Goal: Transaction & Acquisition: Purchase product/service

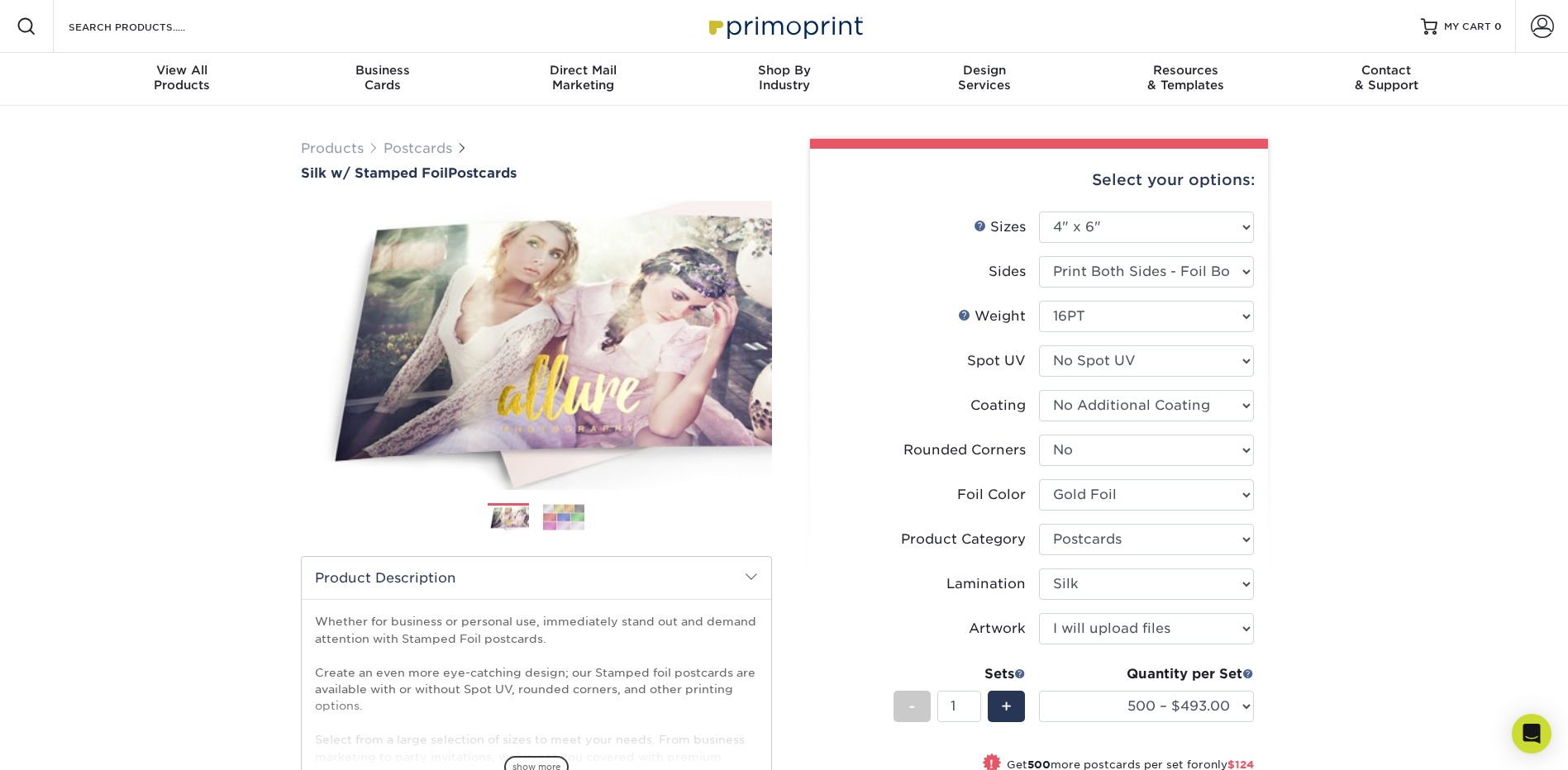
select select "4.00x6.00"
select select "0"
select select "acffa4a5-22f9-4585-ba3f-0adaa54b8c85"
select select "9b7272e0-d6c8-4c3c-8e97-d3a1bcdab858"
select select "ccacb42f-45f7-42d3-bbd3-7c8421cf37f0"
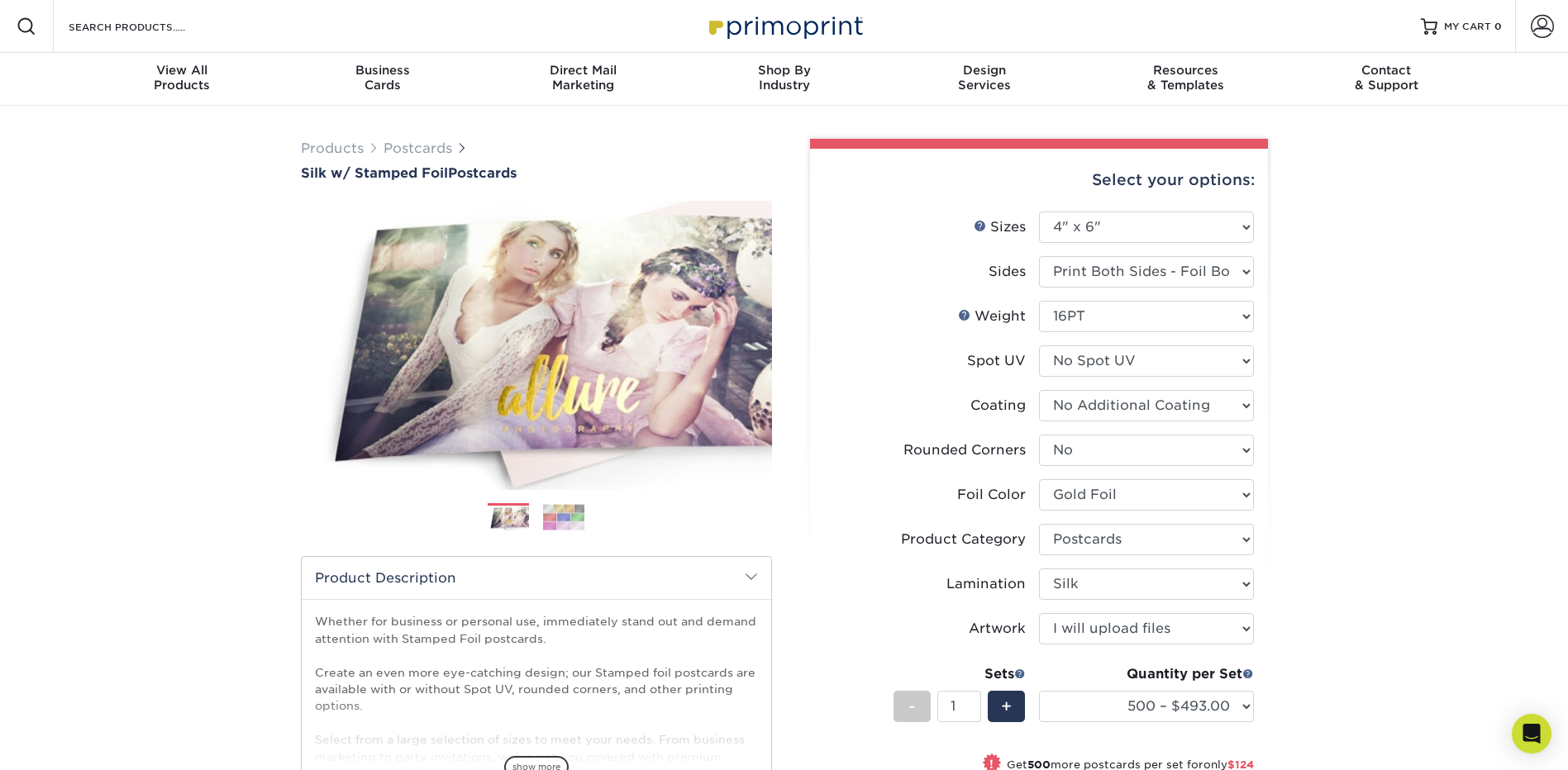
select select "upload"
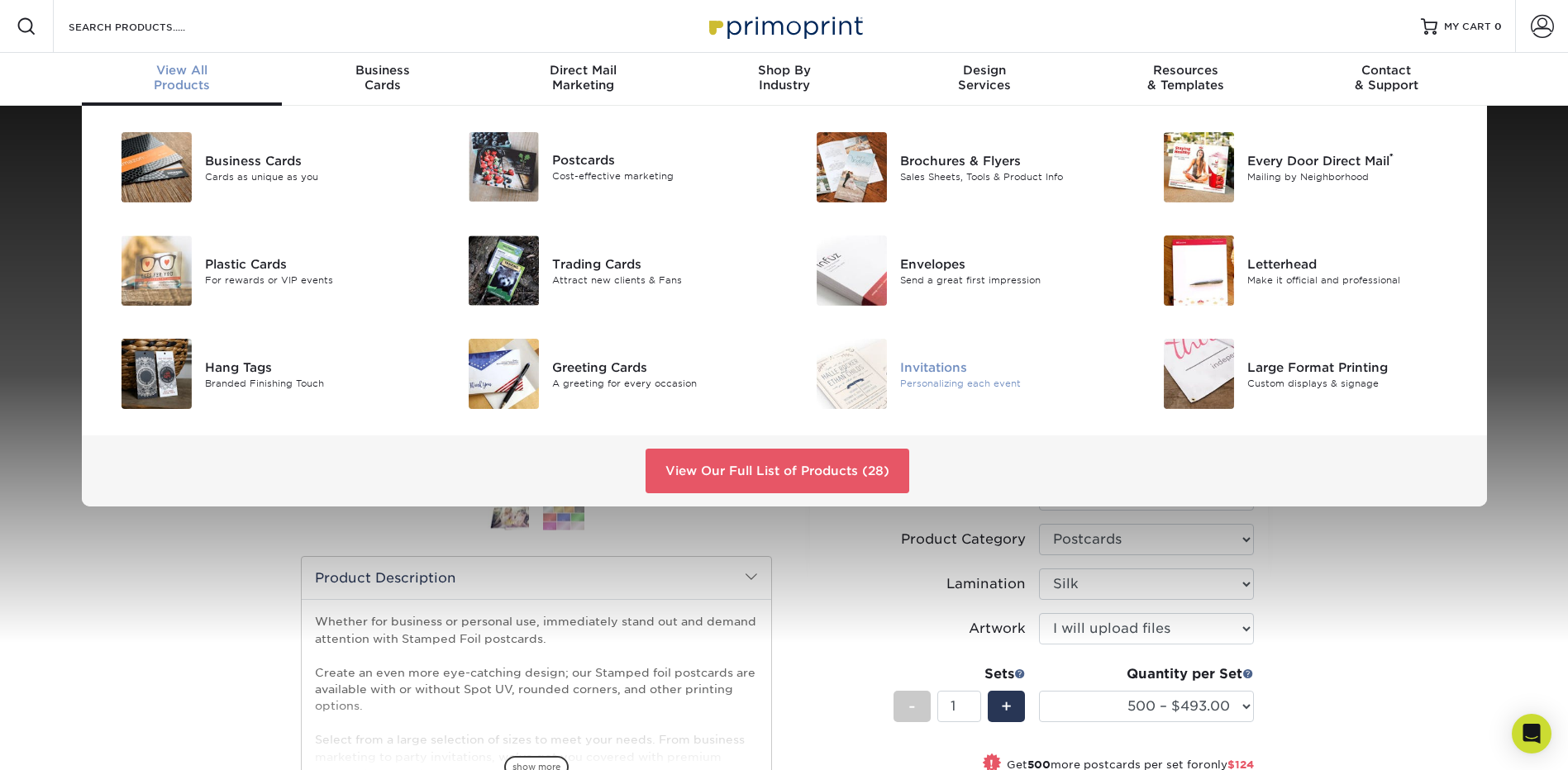
click at [946, 366] on div "Invitations" at bounding box center [1009, 367] width 219 height 19
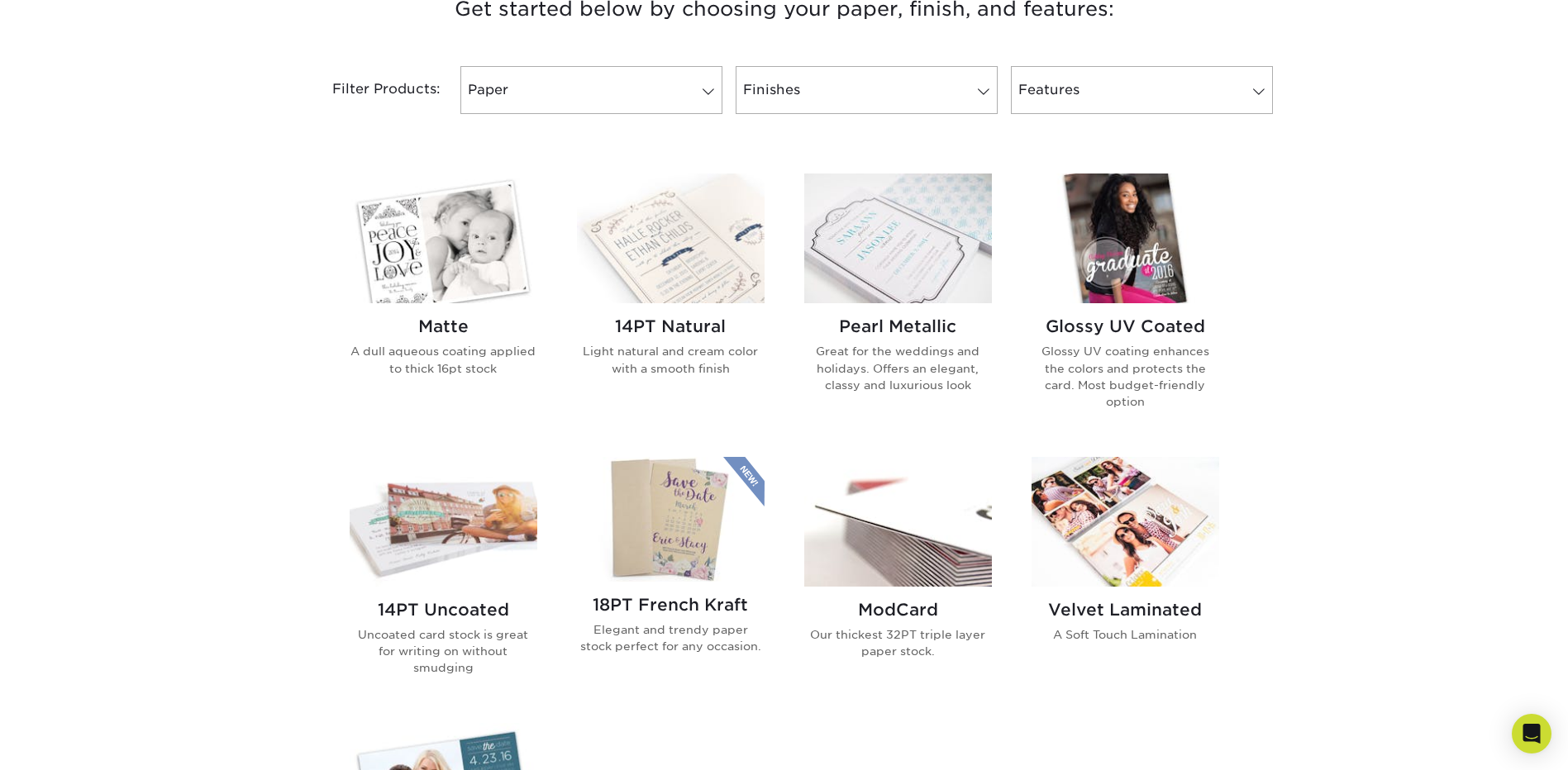
scroll to position [661, 0]
click at [874, 237] on img at bounding box center [898, 239] width 187 height 130
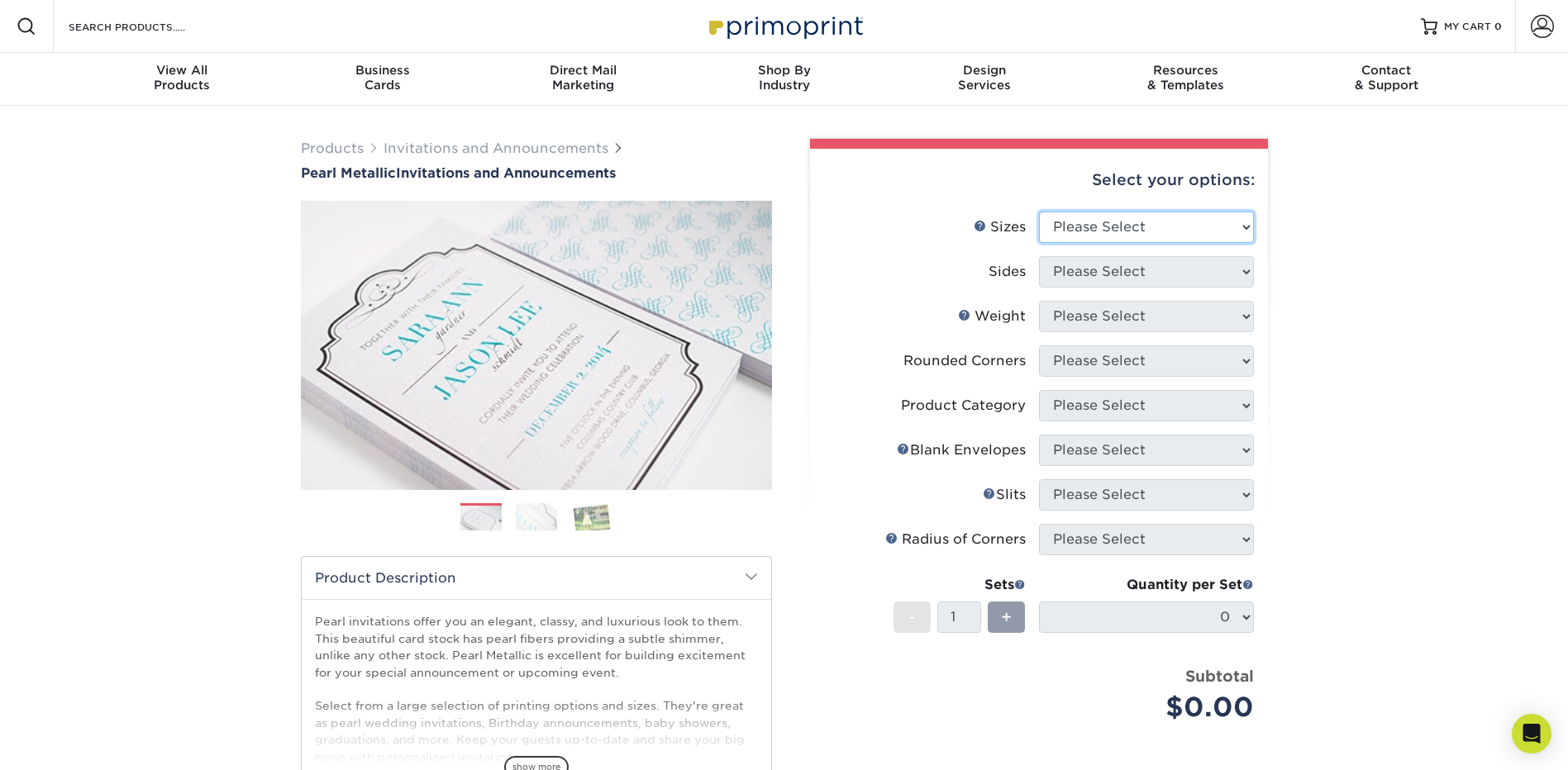
click at [1148, 225] on select "Please Select 4.25" x 5.5" 4.25" x 6" 5" x 7" 5.5" x 8.5" 6" x 6"" at bounding box center [1147, 227] width 215 height 32
select select "4.25x6.00"
click at [1039, 212] on select "Please Select 4.25" x 5.5" 4.25" x 6" 5" x 7" 5.5" x 8.5" 6" x 6"" at bounding box center [1147, 227] width 215 height 32
click at [1137, 281] on select "Please Select Print Both Sides Print Front Only" at bounding box center [1147, 272] width 215 height 32
select select "13abbda7-1d64-4f25-8bb2-c179b224825d"
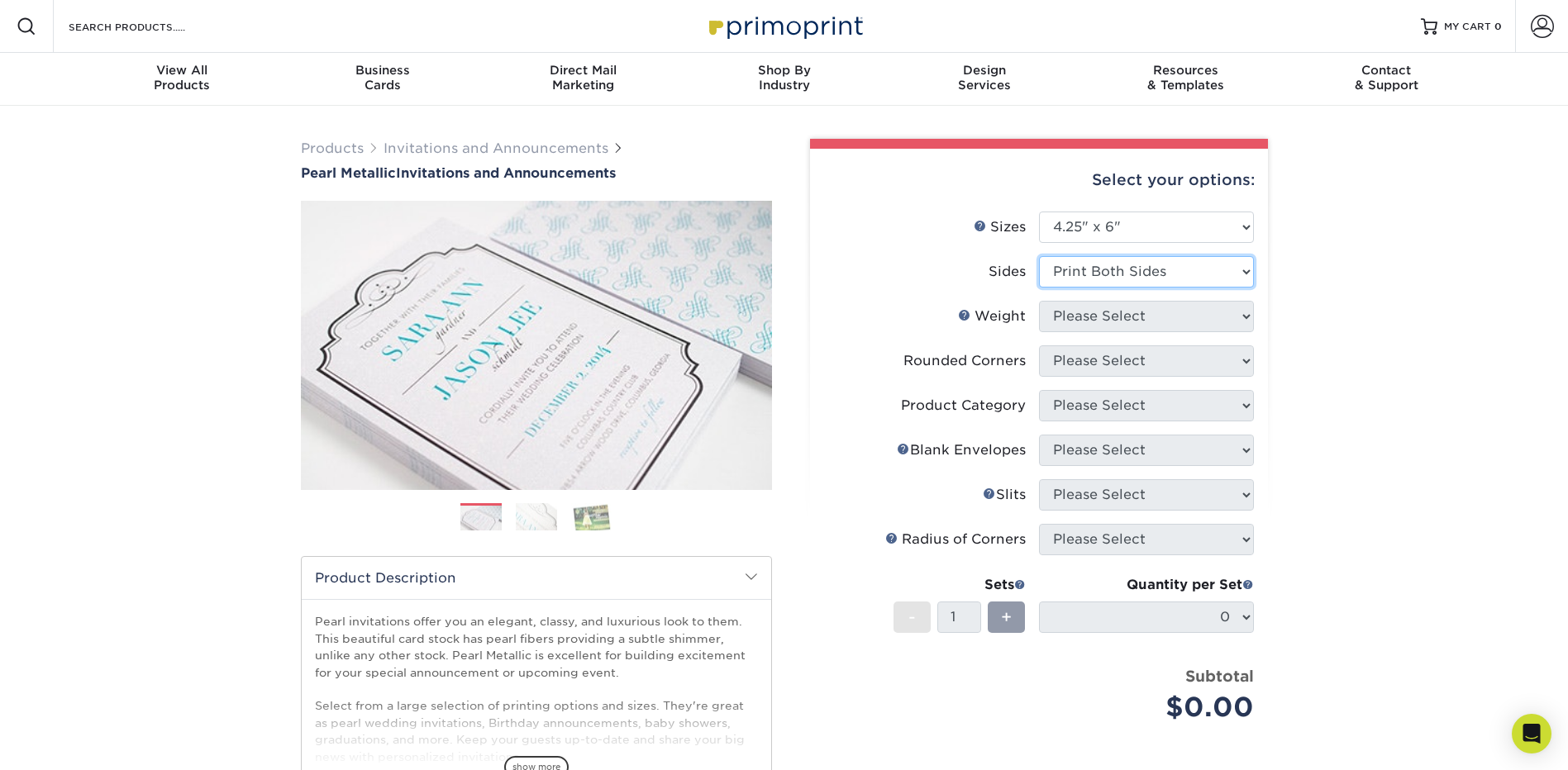
click at [1039, 256] on select "Please Select Print Both Sides Print Front Only" at bounding box center [1147, 272] width 215 height 32
click at [1122, 309] on select "Please Select 14PTPM" at bounding box center [1147, 316] width 215 height 32
select select "14PTPM"
click at [1039, 301] on select "Please Select 14PTPM" at bounding box center [1147, 316] width 215 height 32
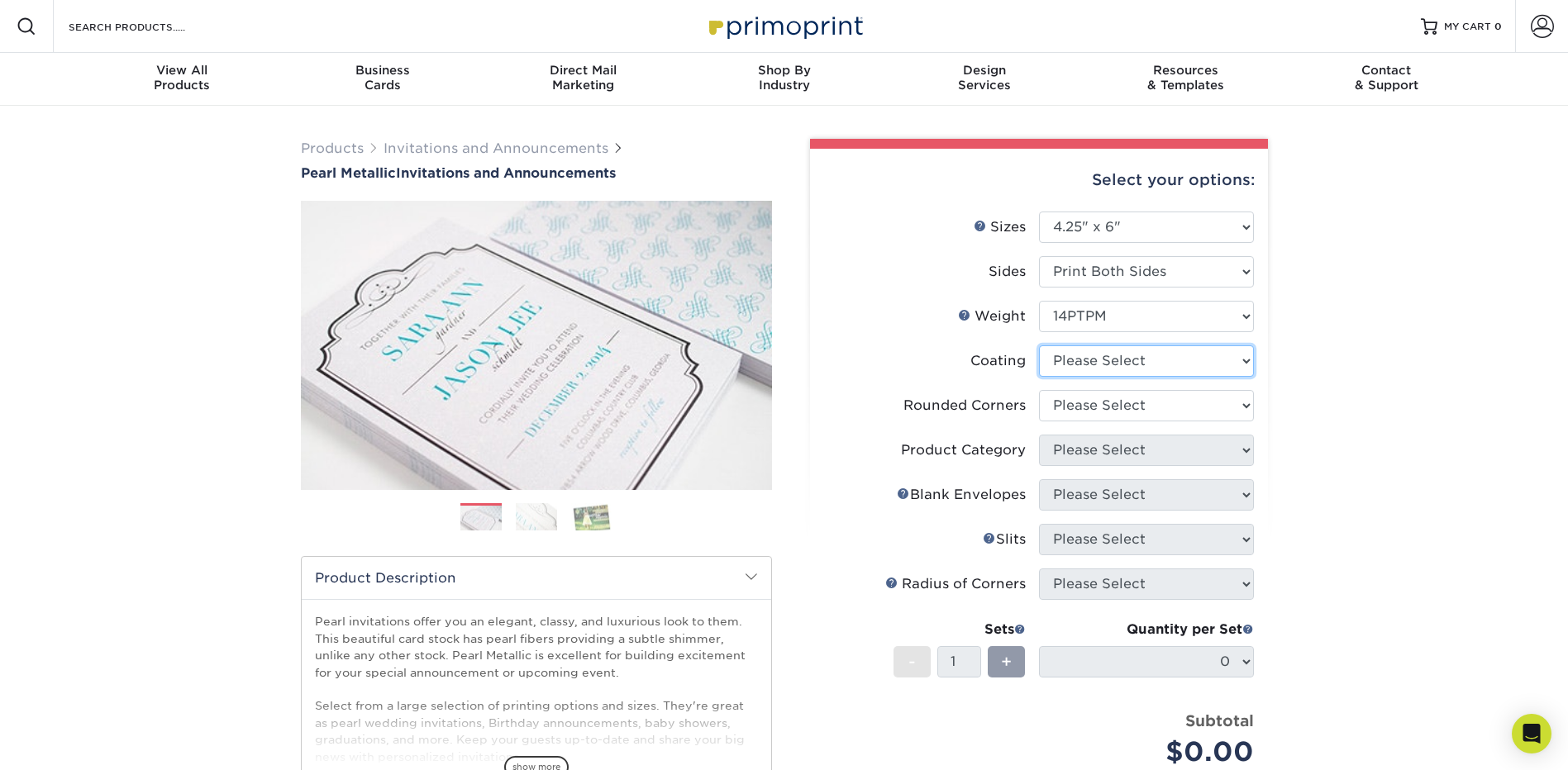
click at [1099, 360] on select at bounding box center [1147, 361] width 215 height 32
select select "3e7618de-abca-4bda-9f97-8b9129e913d8"
click at [1039, 345] on select at bounding box center [1147, 361] width 215 height 32
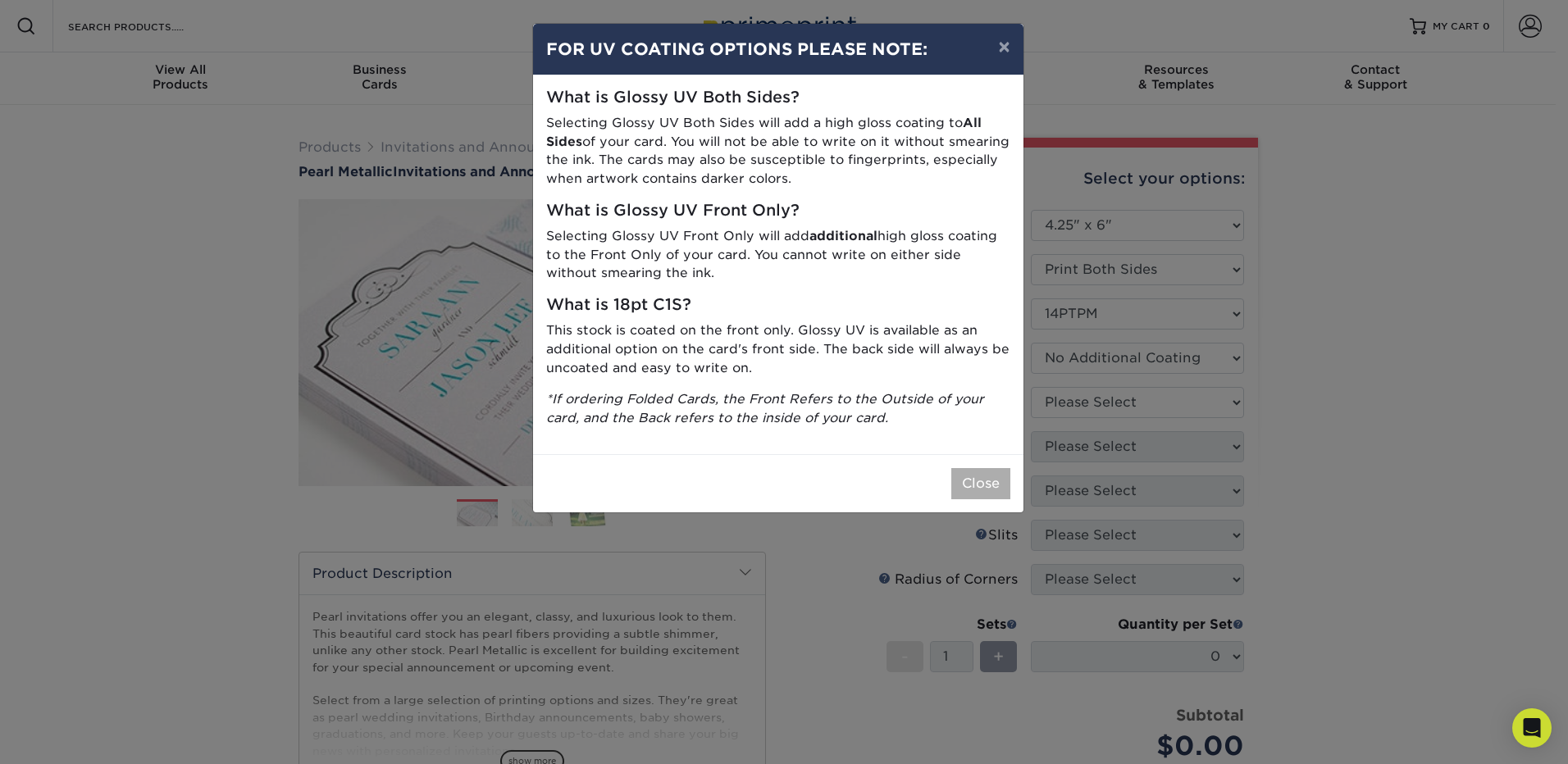
drag, startPoint x: 947, startPoint y: 480, endPoint x: 969, endPoint y: 471, distance: 23.8
click at [949, 480] on div "Close" at bounding box center [778, 482] width 491 height 58
click at [967, 478] on button "Close" at bounding box center [981, 484] width 59 height 31
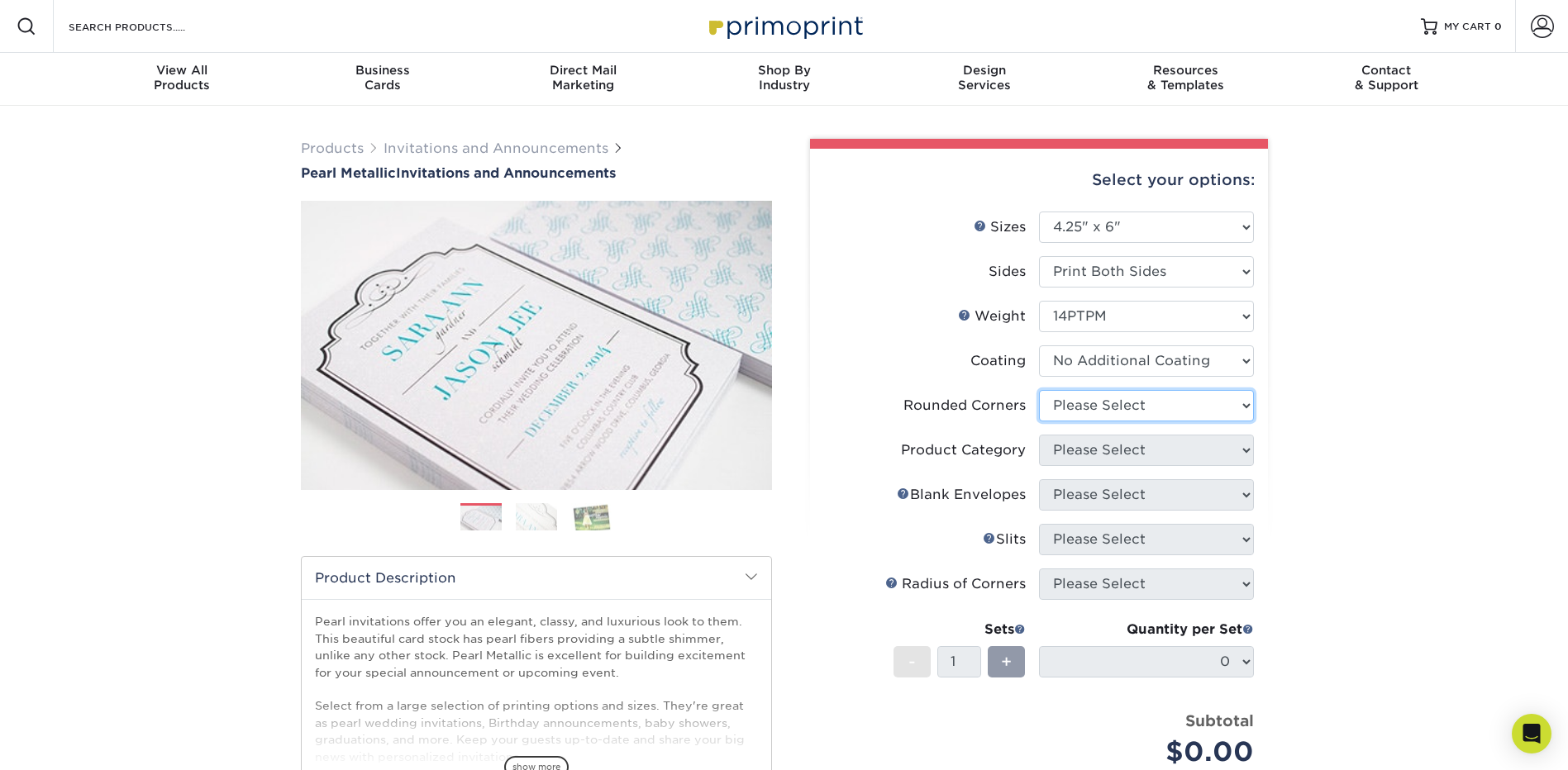
click at [1086, 413] on select "Please Select Yes - Round 4 Corners No" at bounding box center [1147, 405] width 215 height 32
select select "0"
click at [1039, 390] on select "Please Select Yes - Round 4 Corners No" at bounding box center [1147, 405] width 215 height 32
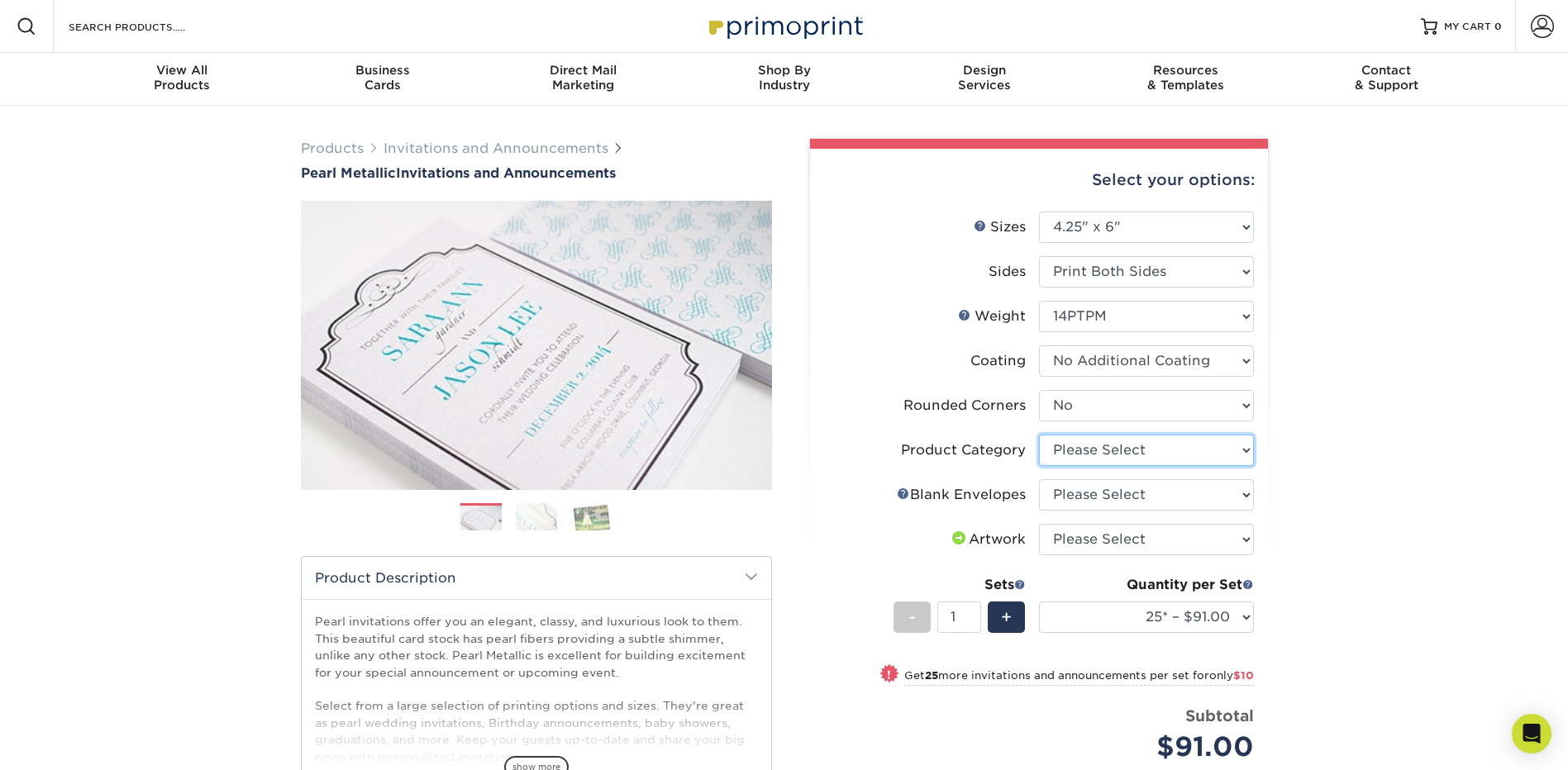
click at [1082, 455] on select "Please Select Announcement Cards" at bounding box center [1147, 451] width 215 height 32
select select "afc43903-b91d-4869-9f05-9fa1eb7dcbea"
click at [1039, 435] on select "Please Select Announcement Cards" at bounding box center [1147, 451] width 215 height 32
click at [1107, 488] on select "Please Select No Blank Envelopes Yes 25 Pearl Envelopes A6 Yes 50 Pearl Envelop…" at bounding box center [1147, 495] width 215 height 32
select select "3a0ab296-65e4-4e95-9160-9b7471e18f92"
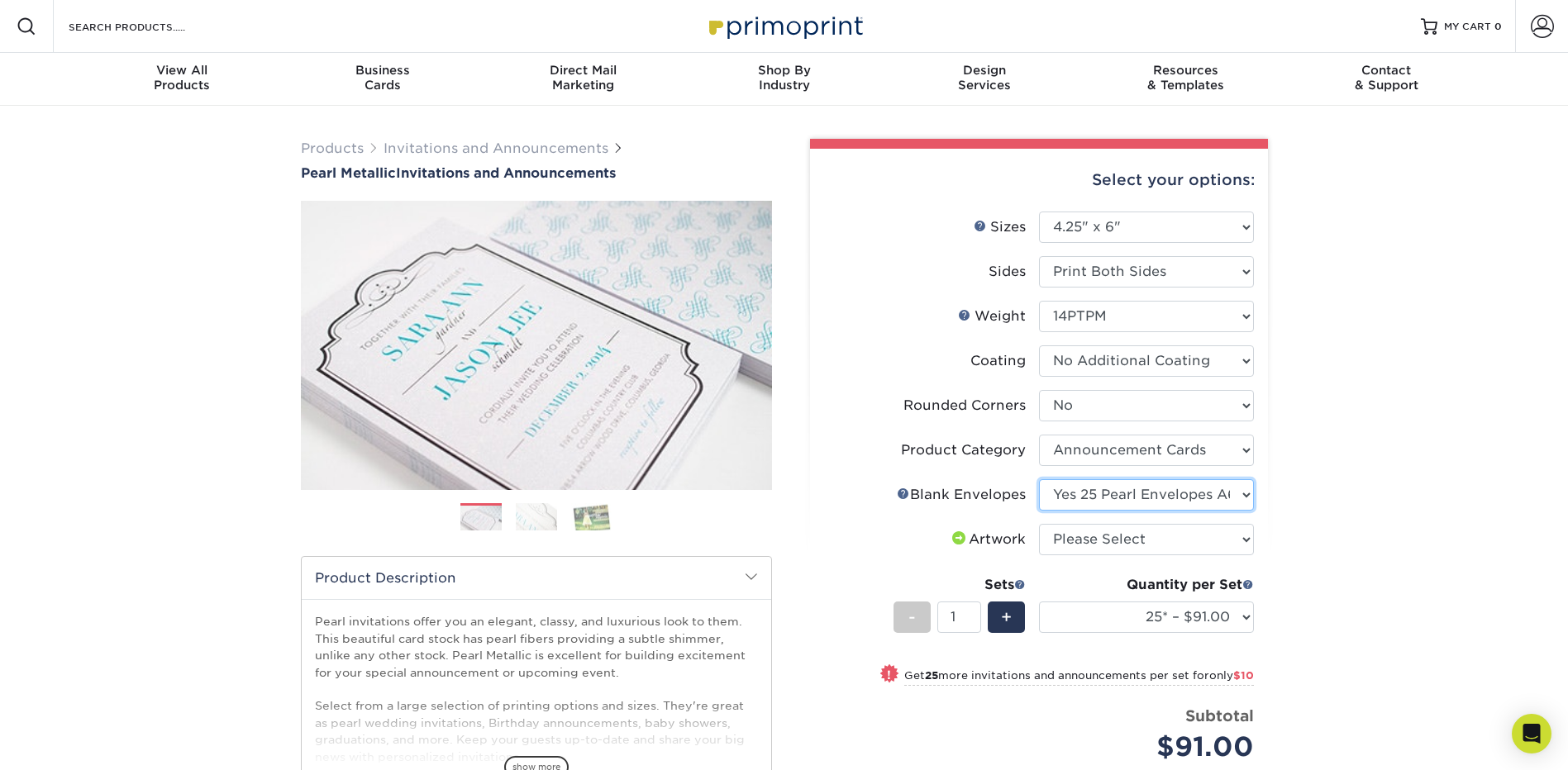
click at [1039, 480] on select "Please Select No Blank Envelopes Yes 25 Pearl Envelopes A6 Yes 50 Pearl Envelop…" at bounding box center [1147, 495] width 215 height 32
click at [1106, 545] on select "Please Select I will upload files I need a design - $100" at bounding box center [1147, 540] width 215 height 32
select select "upload"
click at [1039, 524] on select "Please Select I will upload files I need a design - $100" at bounding box center [1147, 540] width 215 height 32
click at [1385, 518] on div "Products Invitations and Announcements Pearl Metallic Invitations and Announcem…" at bounding box center [784, 575] width 1568 height 940
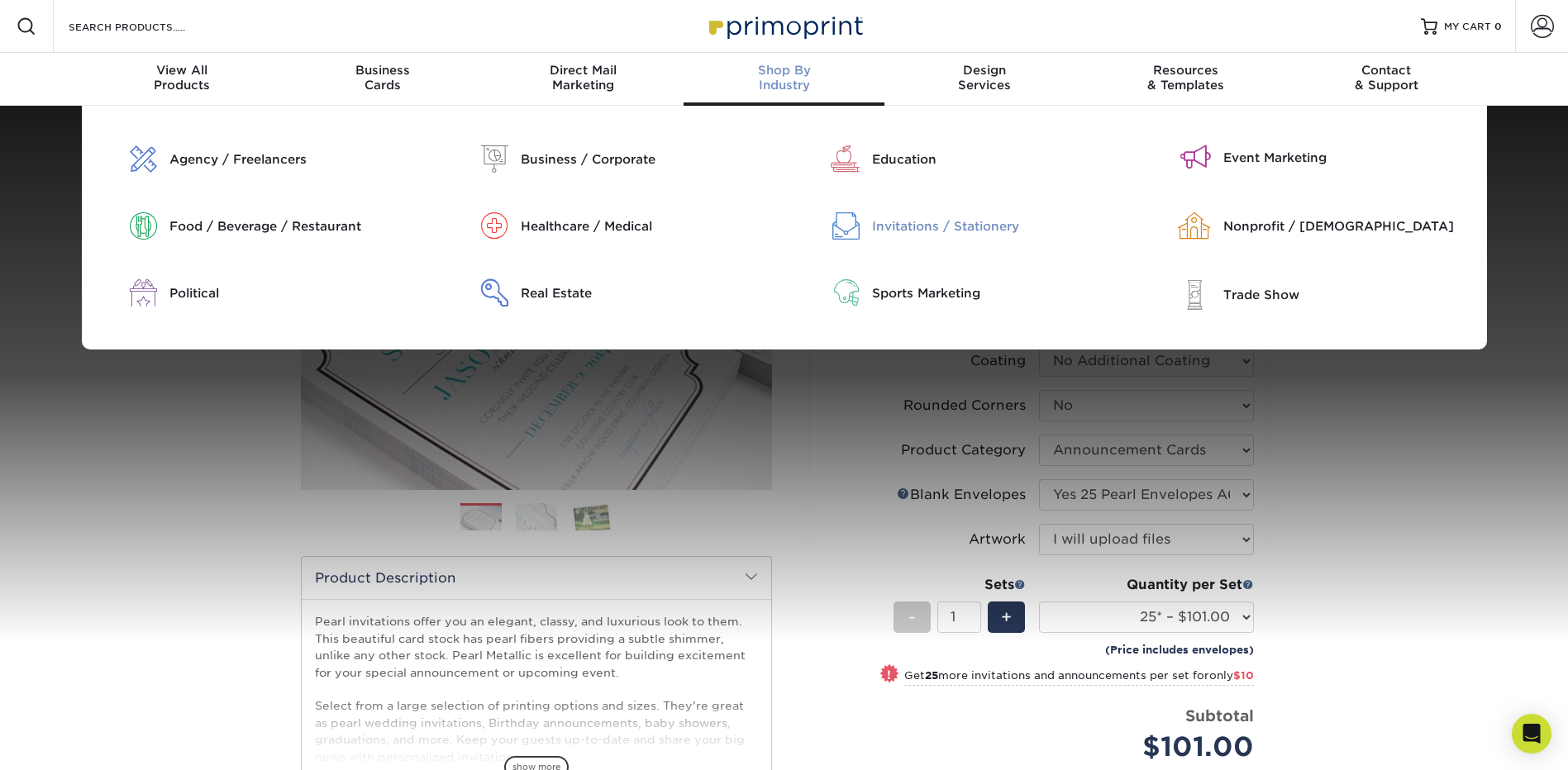
click at [932, 230] on div "Invitations / Stationery" at bounding box center [997, 226] width 251 height 19
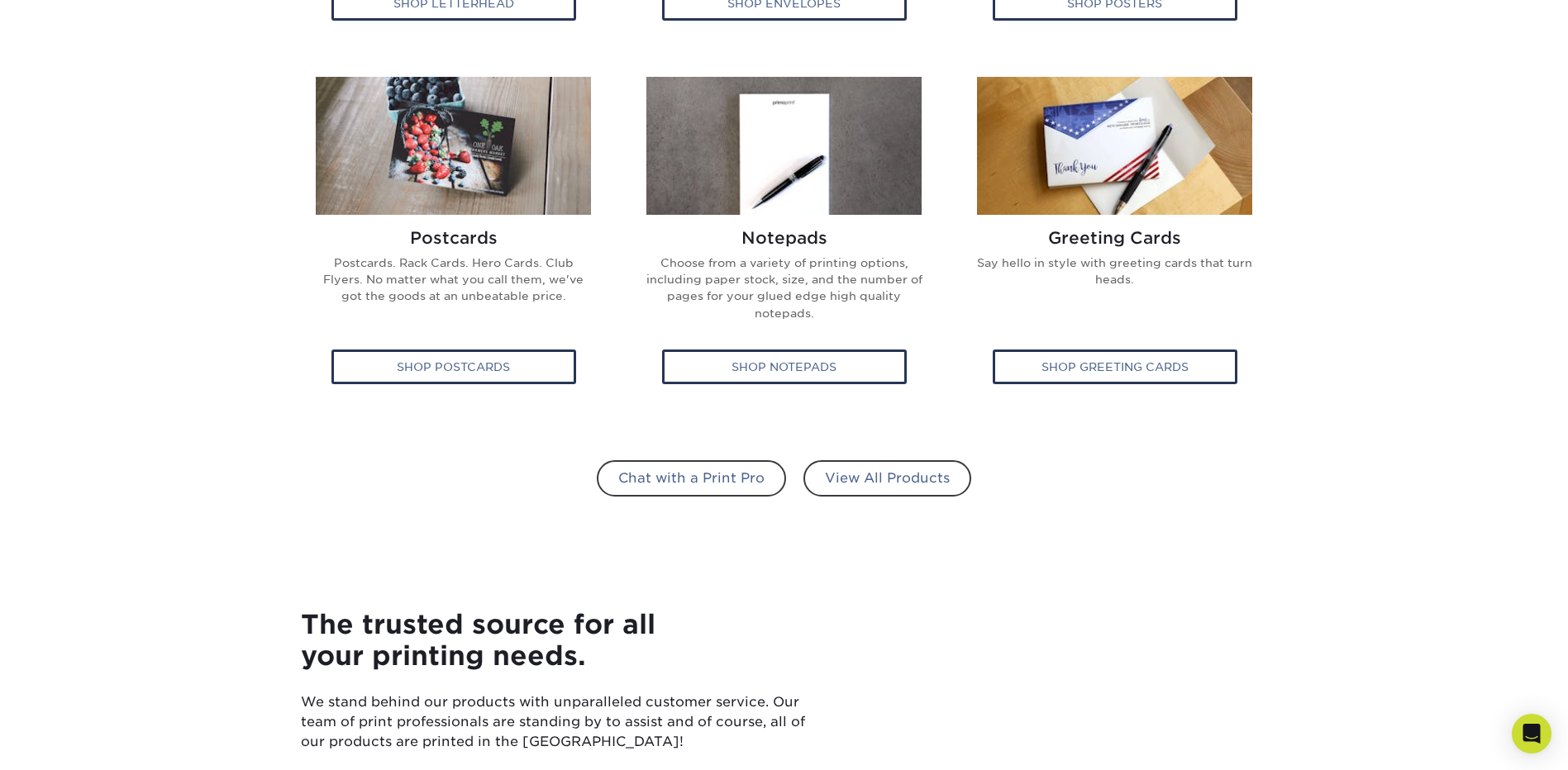
scroll to position [661, 0]
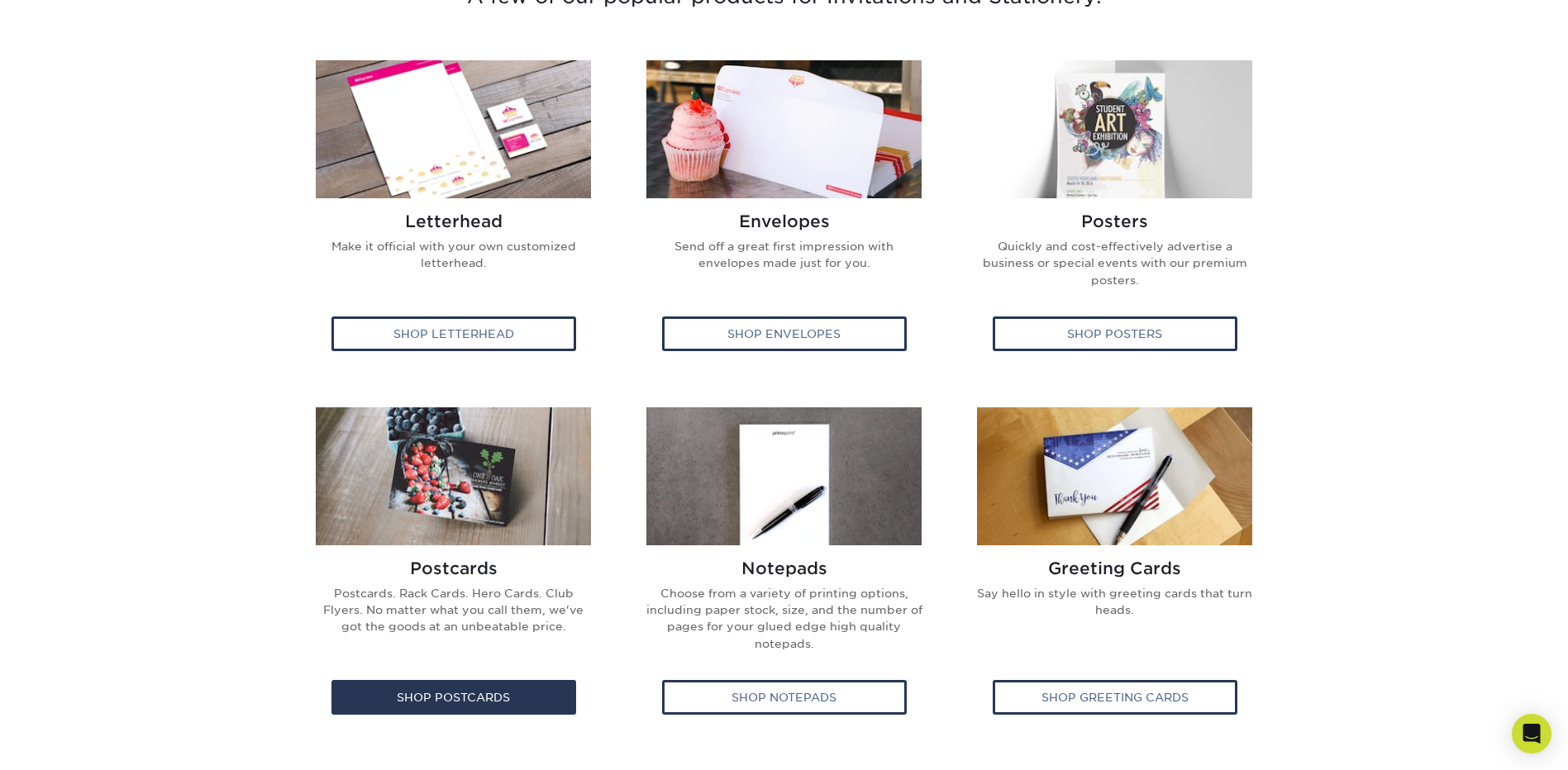
click at [465, 442] on img at bounding box center [453, 476] width 276 height 138
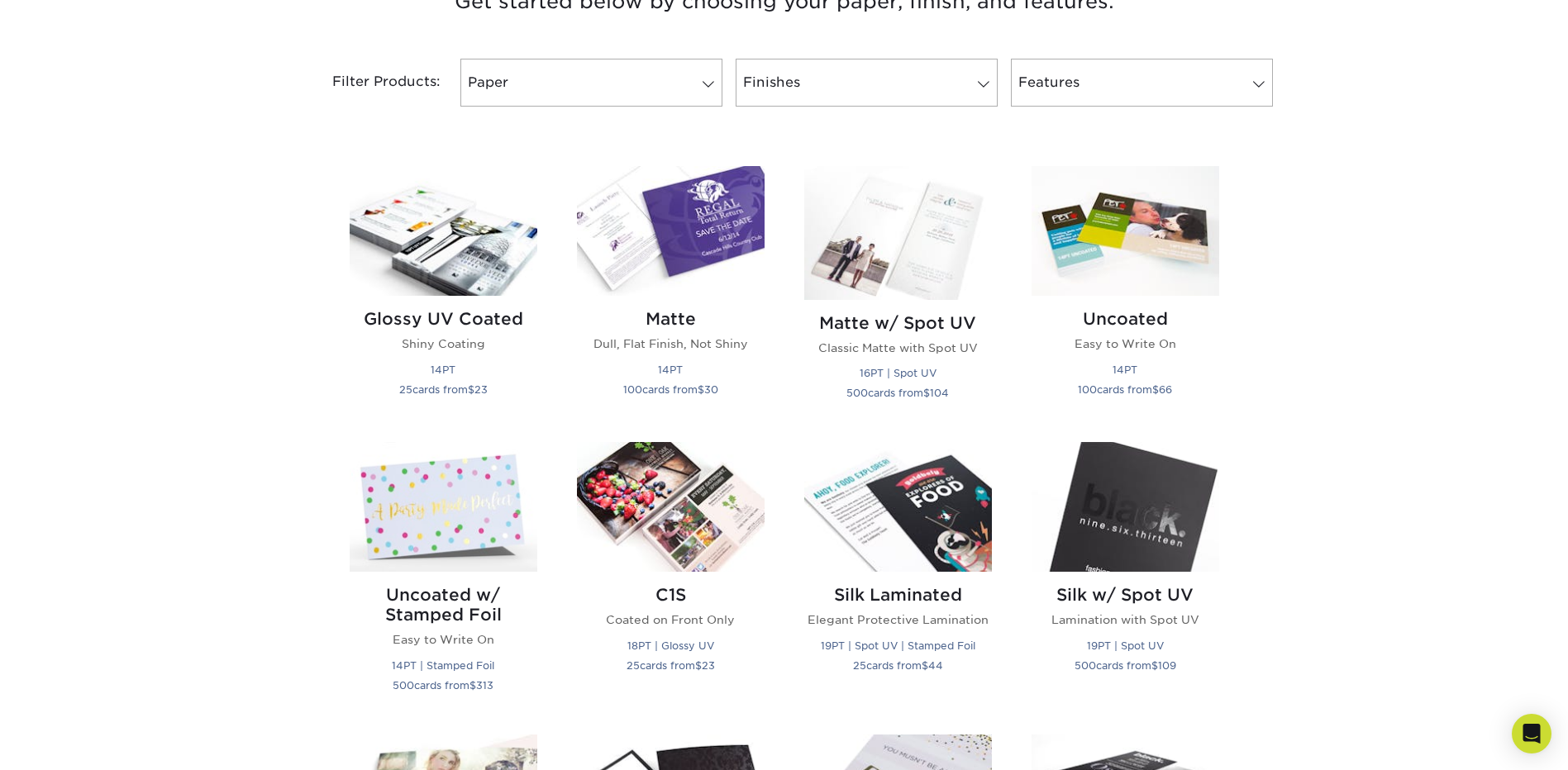
scroll to position [413, 0]
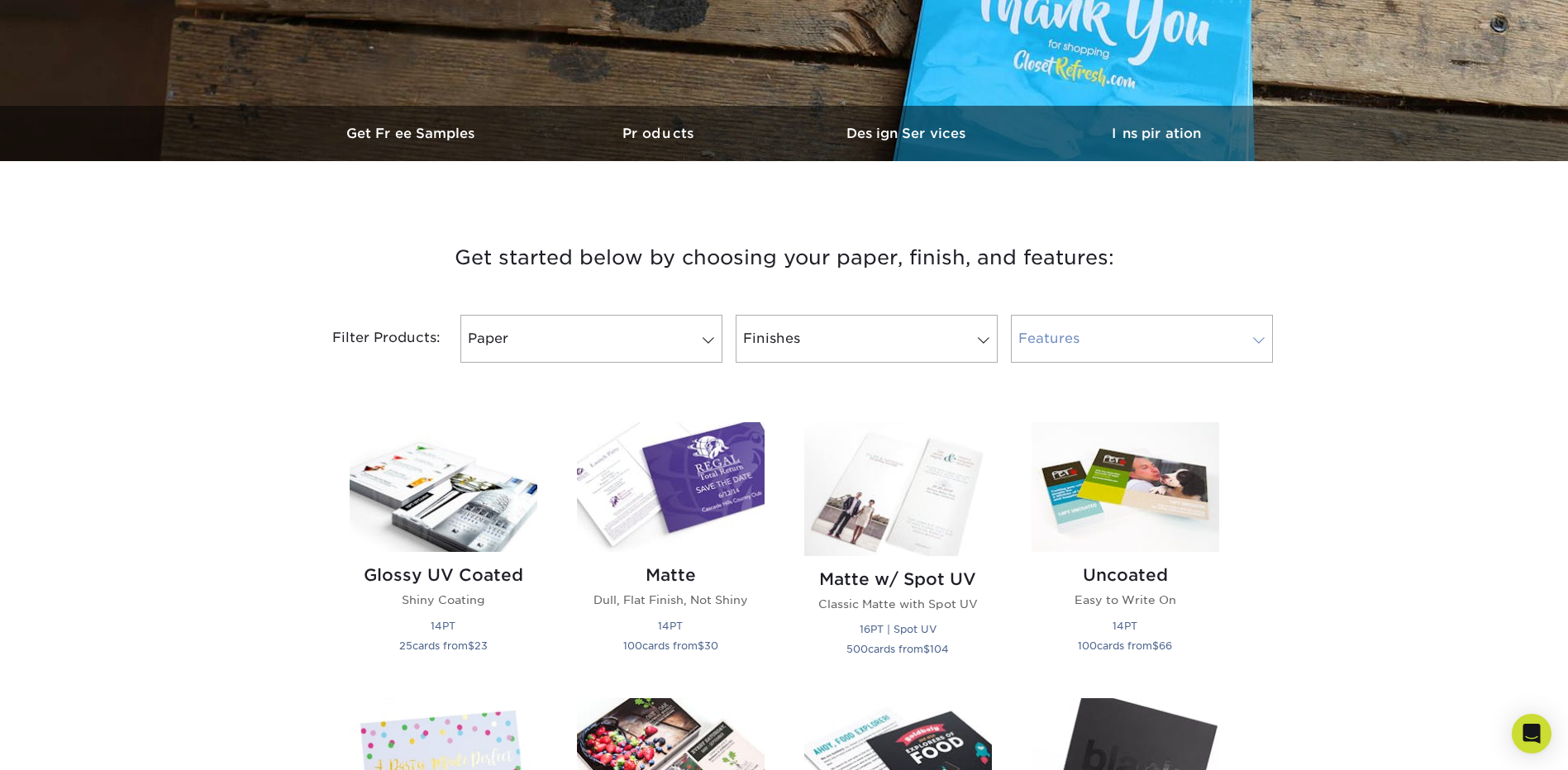
click at [1150, 330] on link "Features" at bounding box center [1141, 339] width 262 height 48
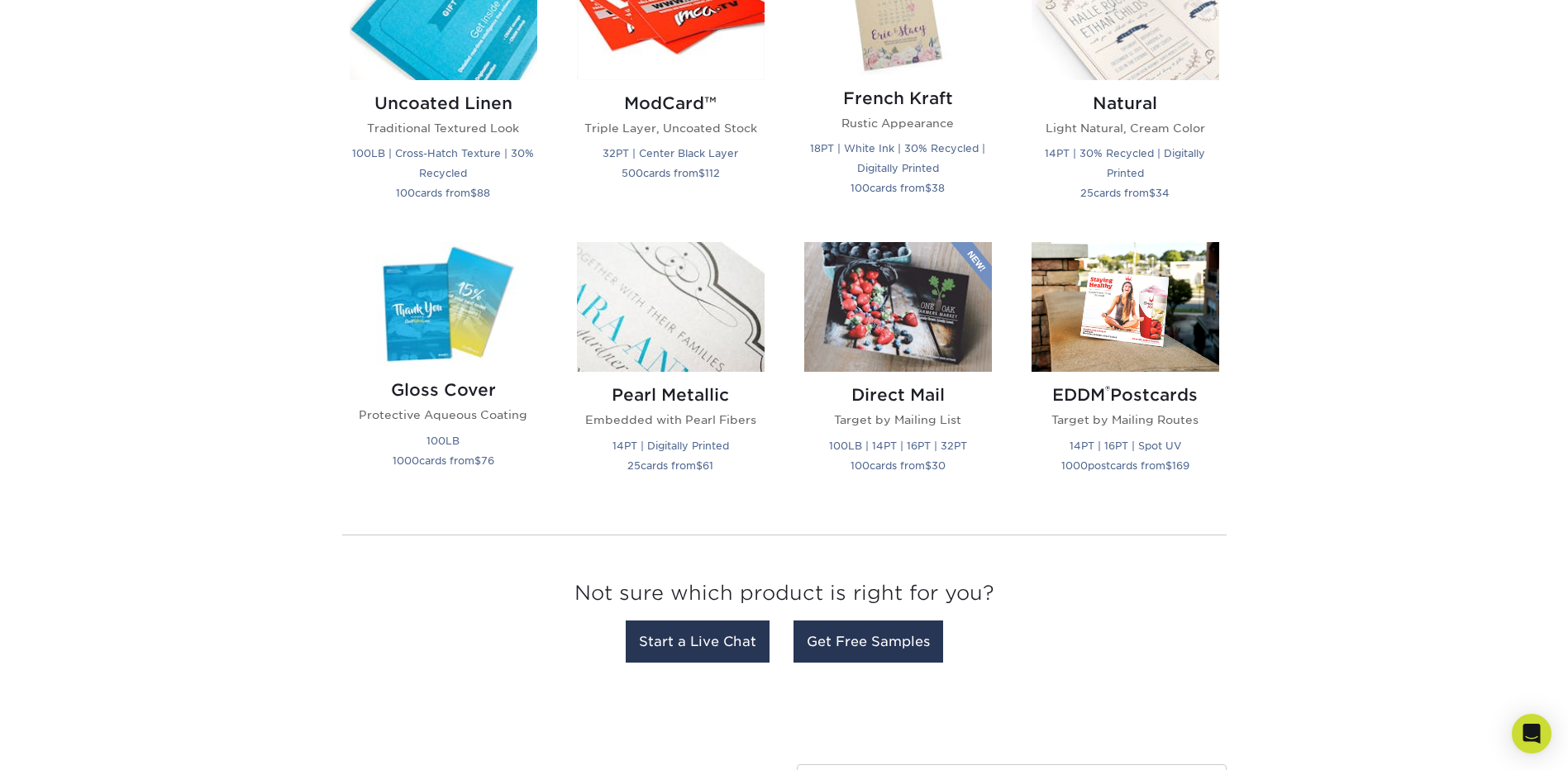
scroll to position [1983, 0]
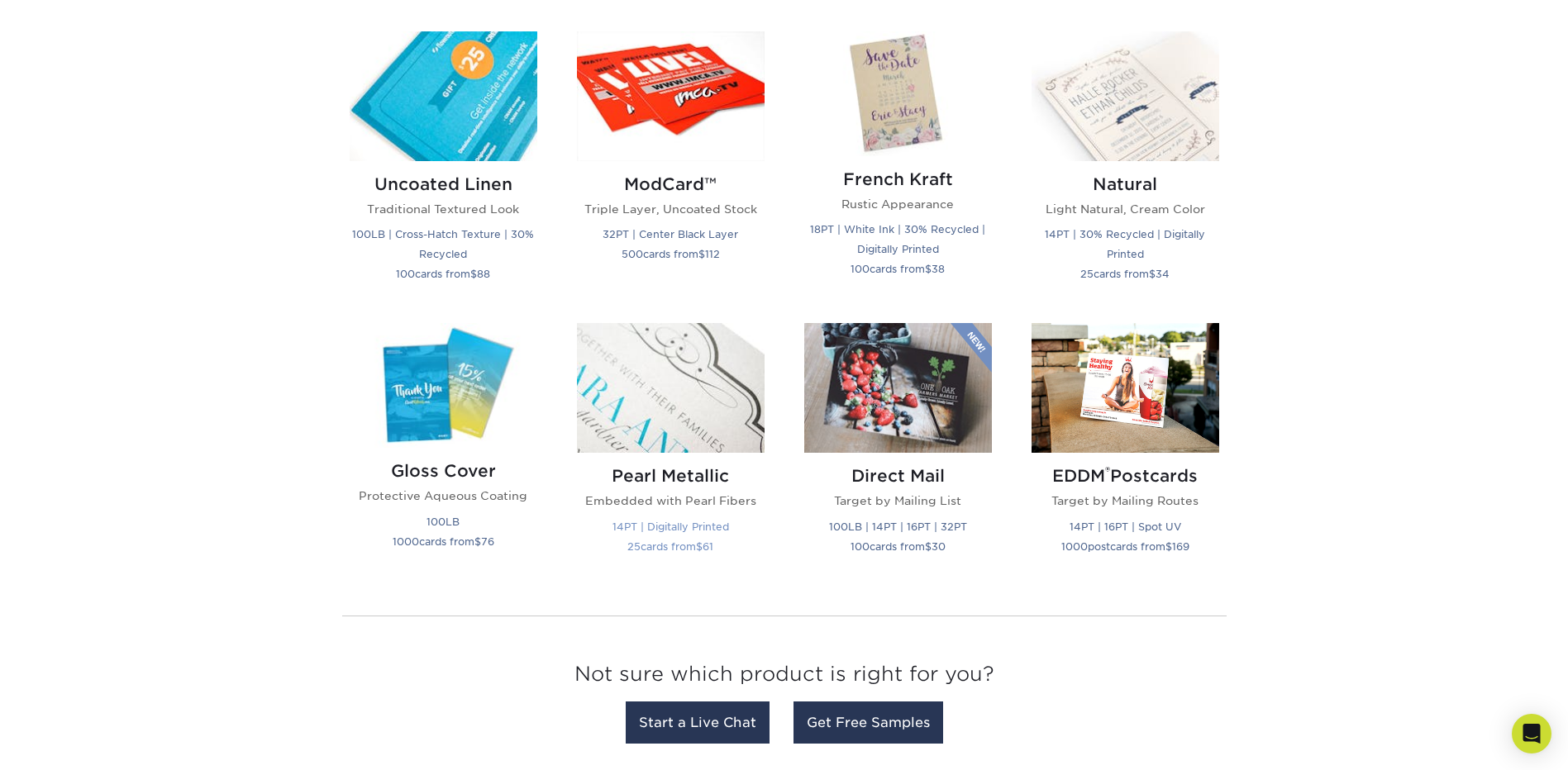
click at [627, 391] on img at bounding box center [671, 388] width 187 height 130
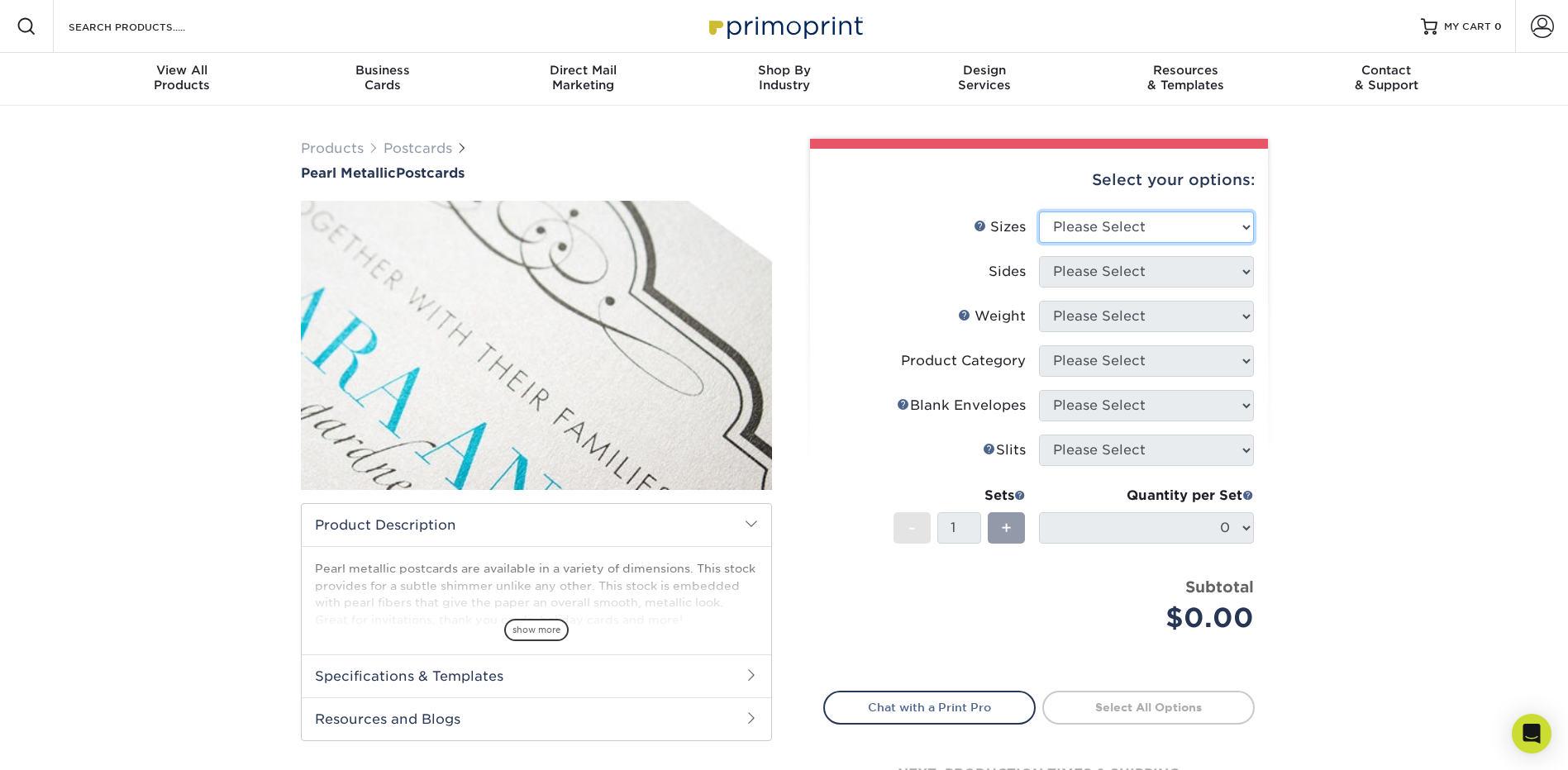
click at [1186, 232] on select "Please Select 2" x 4" 2" x 6" 3.5" x 8.5" 4" x 6" 4" x 8.5" 4" x 9" 4.25" x 5.5…" at bounding box center [1147, 227] width 215 height 32
select select "4.00x6.00"
click at [1039, 212] on select "Please Select 2" x 4" 2" x 6" 3.5" x 8.5" 4" x 6" 4" x 8.5" 4" x 9" 4.25" x 5.5…" at bounding box center [1147, 227] width 215 height 32
click at [1096, 259] on select "Please Select Print Both Sides Print Front Only" at bounding box center [1147, 272] width 215 height 32
select select "13abbda7-1d64-4f25-8bb2-c179b224825d"
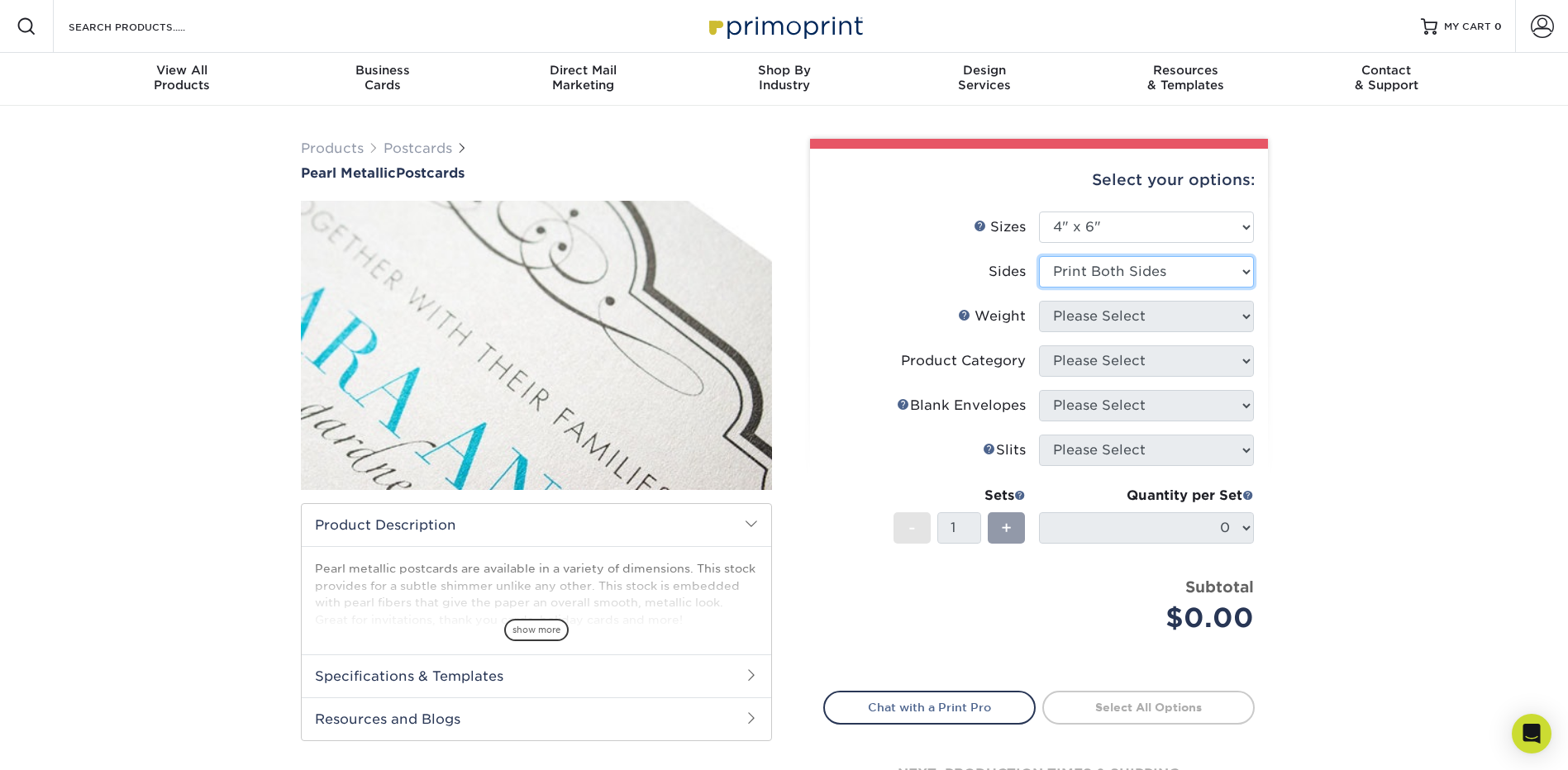
click at [1039, 256] on select "Please Select Print Both Sides Print Front Only" at bounding box center [1147, 272] width 215 height 32
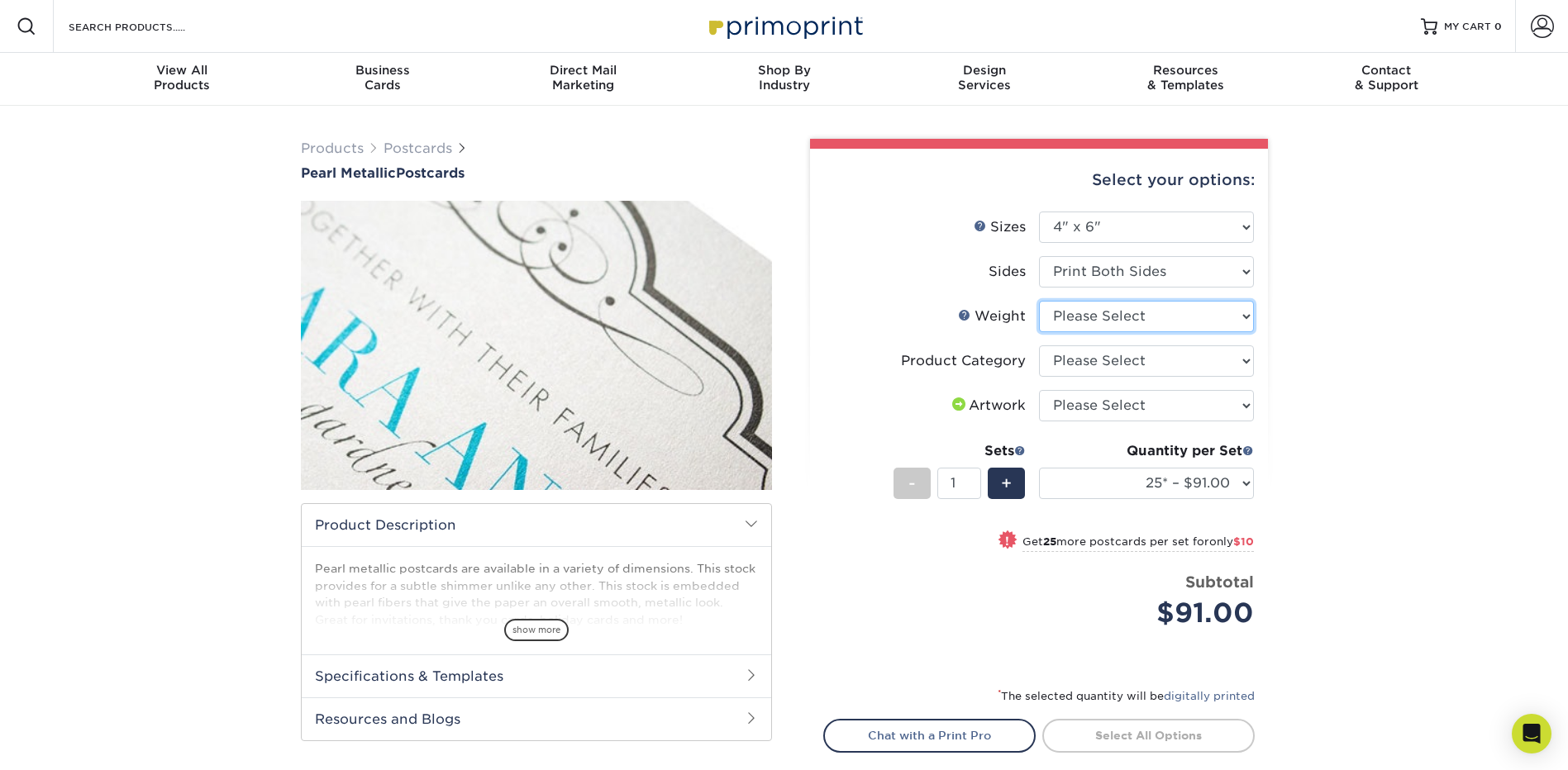
click at [1121, 320] on select "Please Select 14PTPM" at bounding box center [1147, 316] width 215 height 32
select select "14PTPM"
click at [1039, 301] on select "Please Select 14PTPM" at bounding box center [1147, 316] width 215 height 32
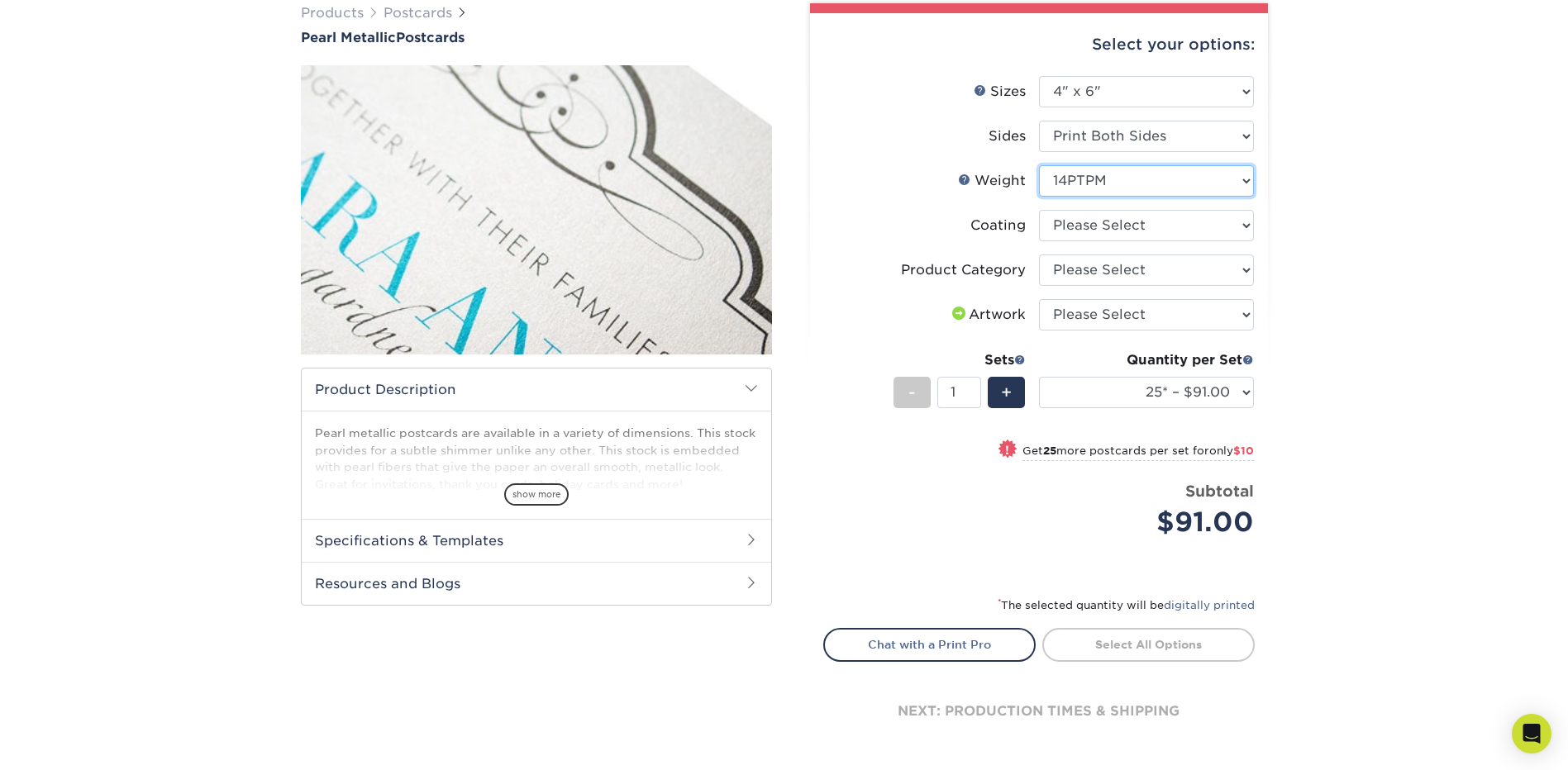
scroll to position [165, 0]
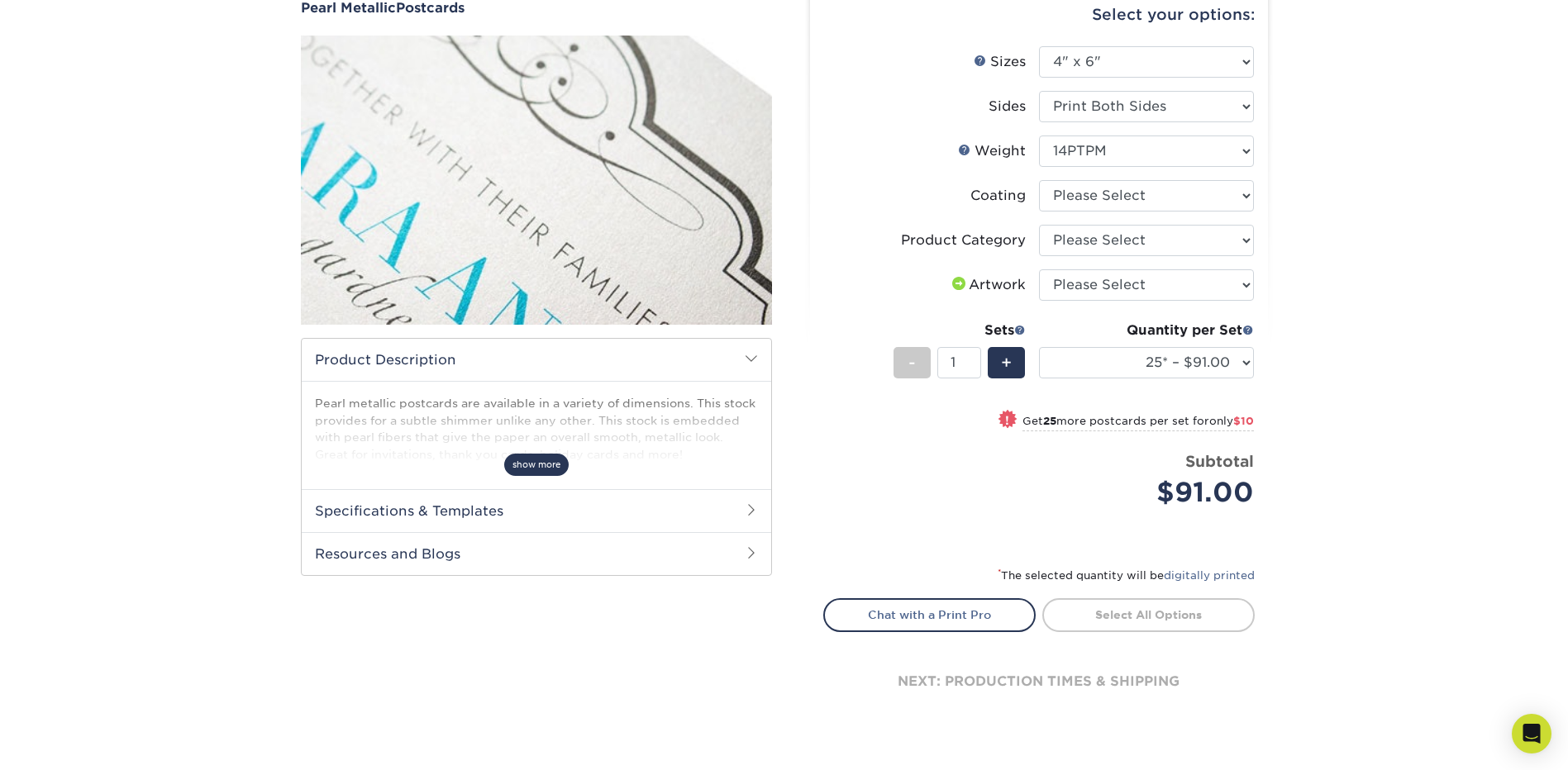
click at [526, 457] on span "show more" at bounding box center [535, 465] width 64 height 22
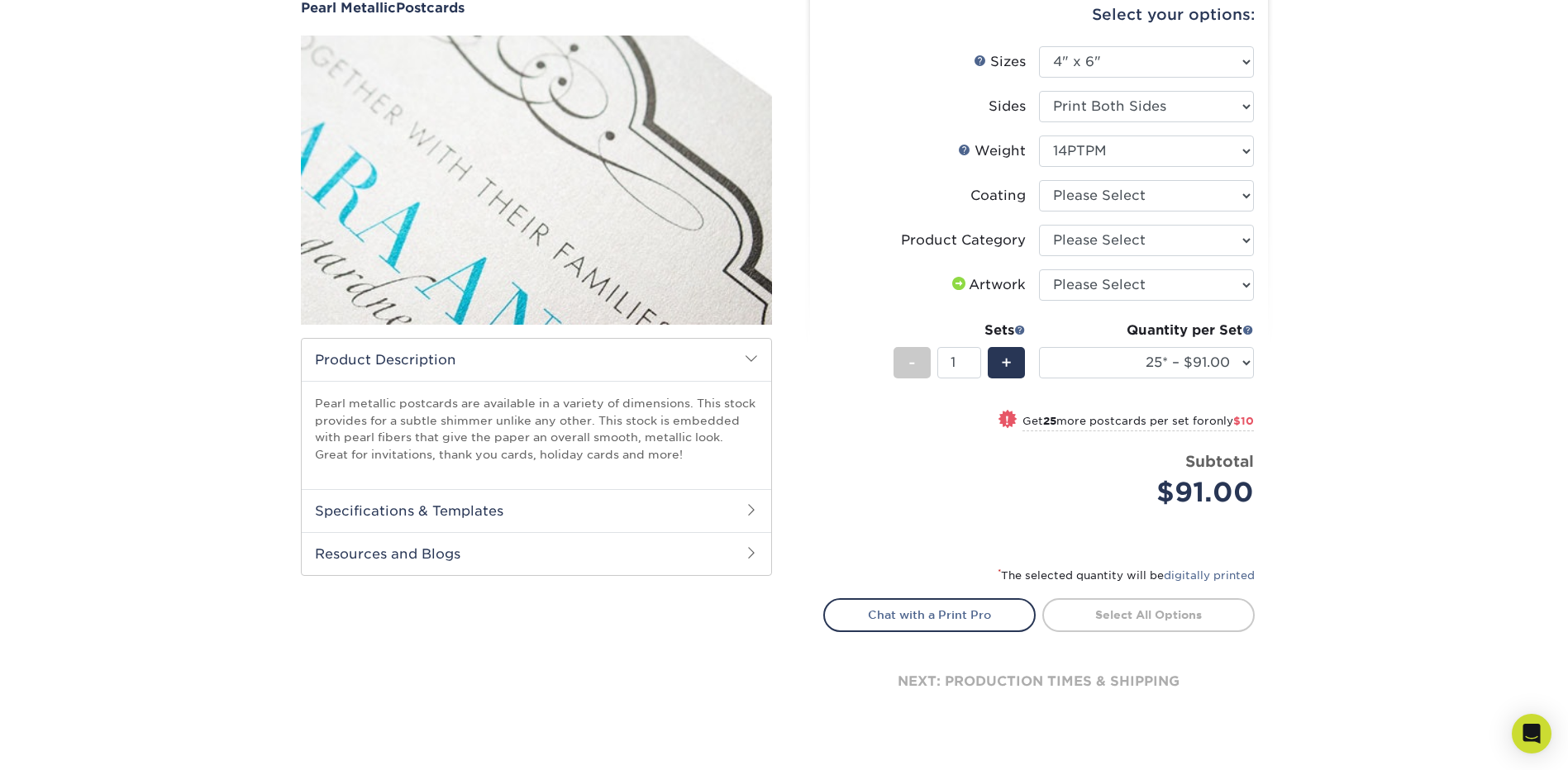
click at [459, 514] on h2 "Specifications & Templates" at bounding box center [536, 510] width 469 height 43
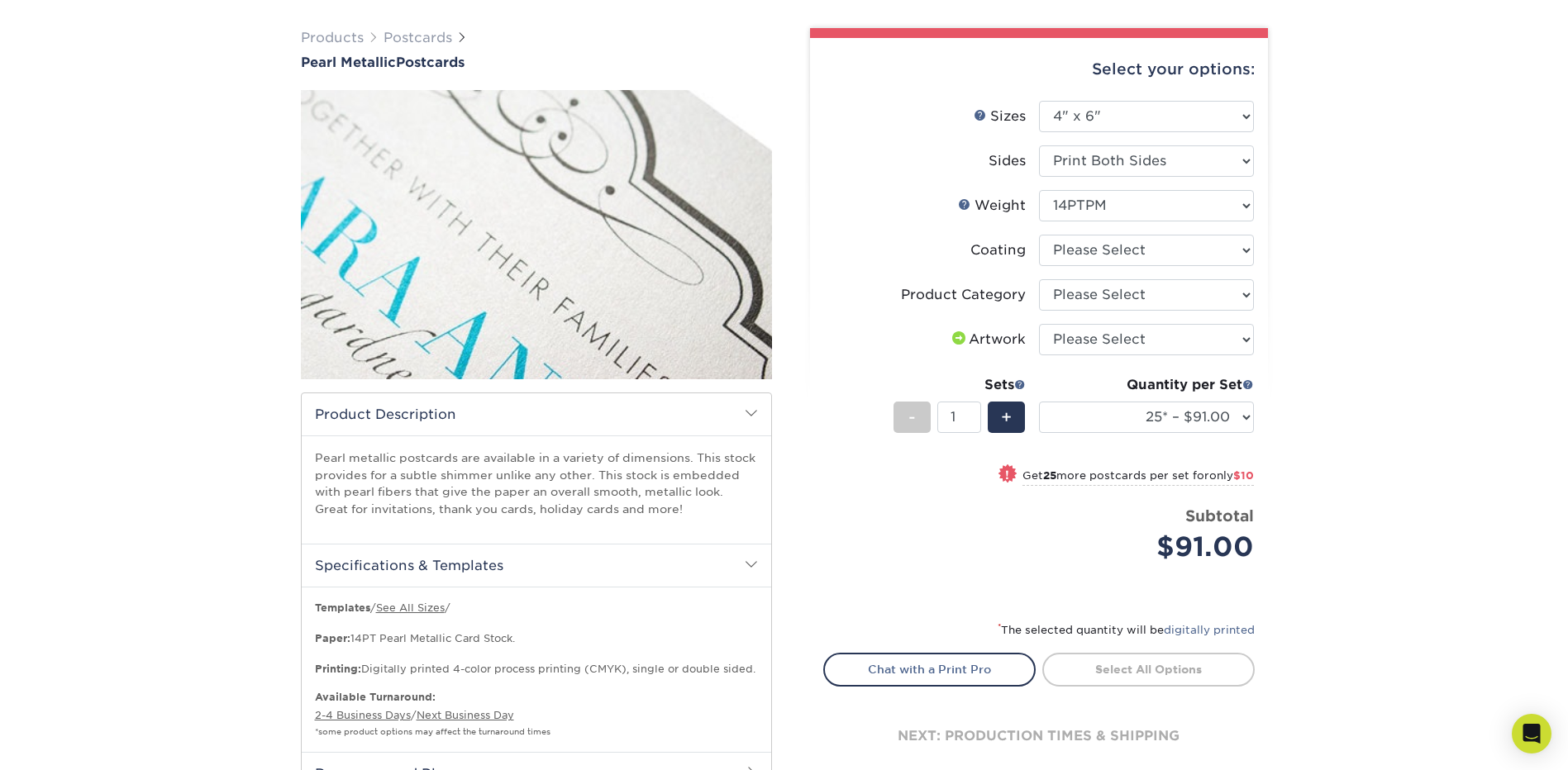
scroll to position [83, 0]
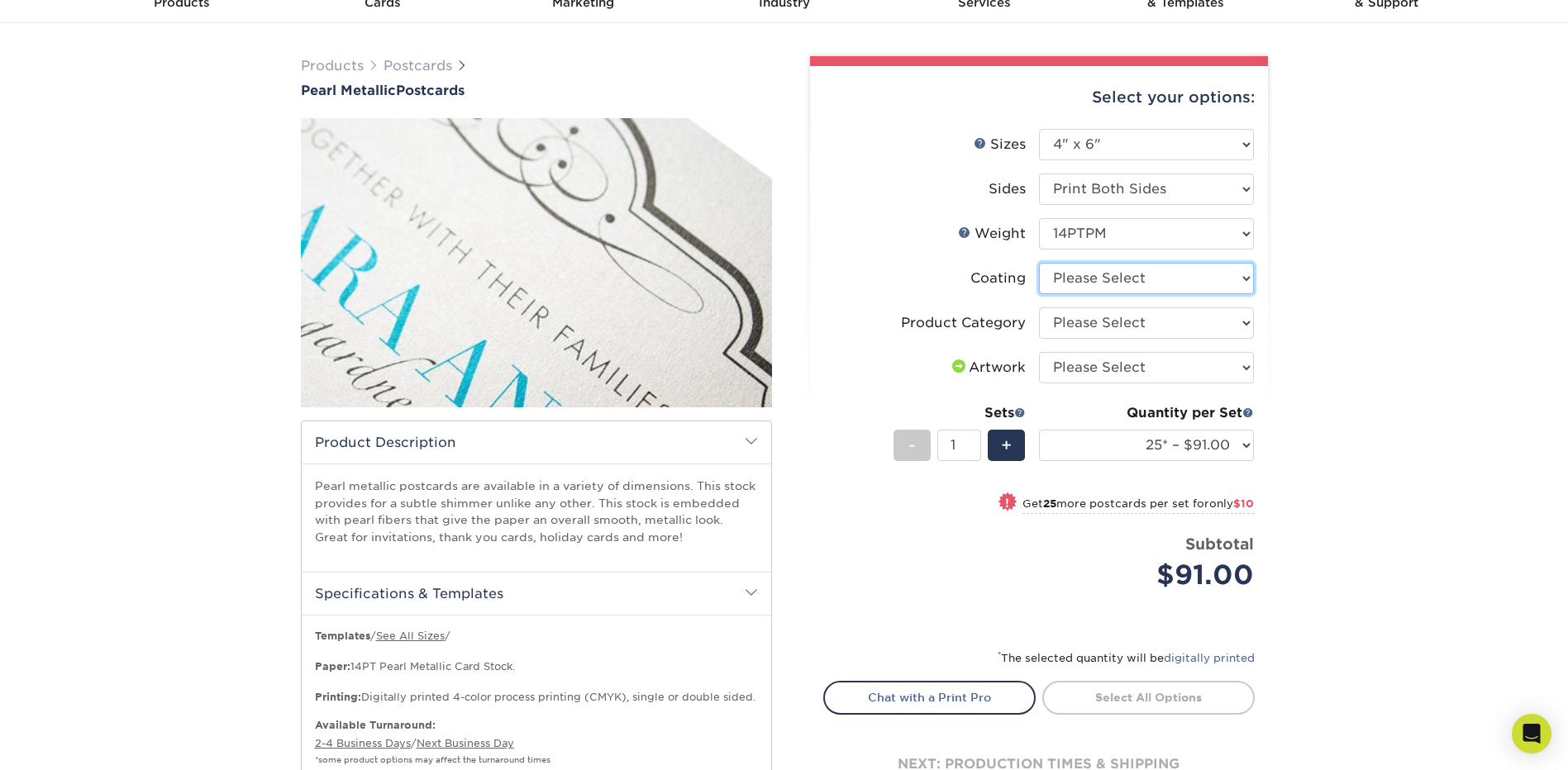
click at [1093, 285] on select at bounding box center [1147, 278] width 215 height 32
select select "3e7618de-abca-4bda-9f97-8b9129e913d8"
click at [1039, 263] on select at bounding box center [1147, 278] width 215 height 32
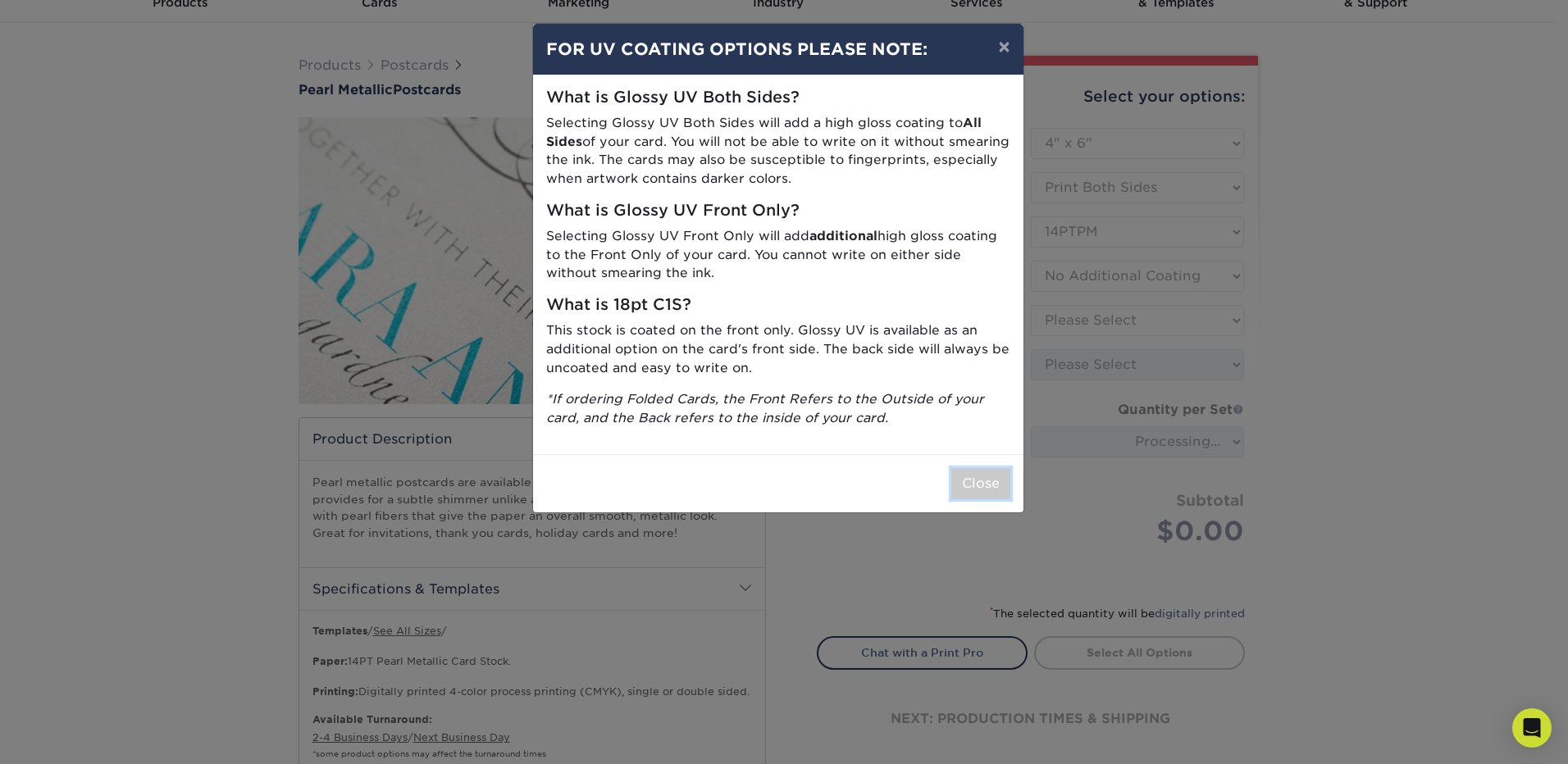
click at [980, 488] on button "Close" at bounding box center [981, 484] width 59 height 31
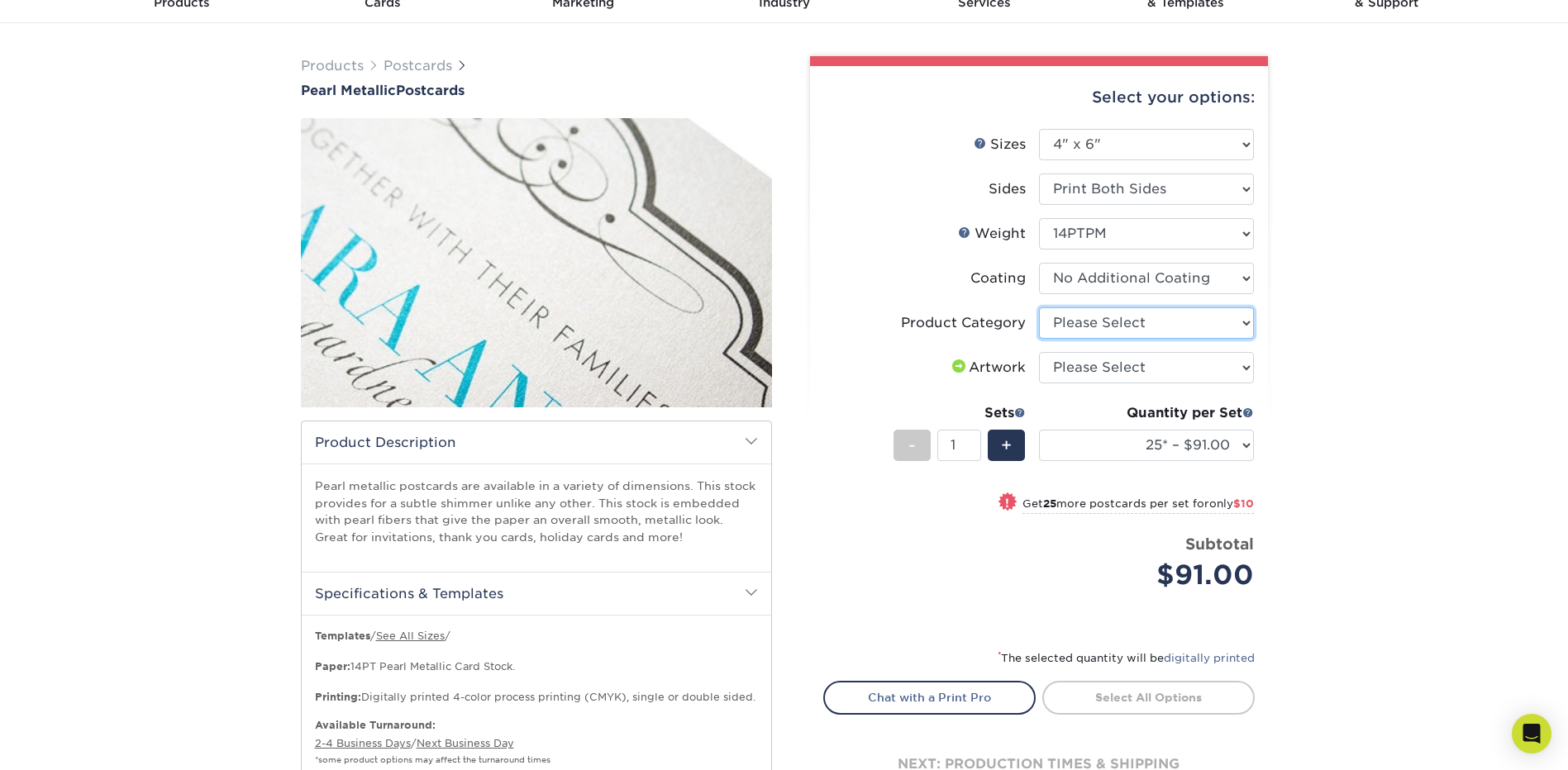
click at [1124, 334] on select "Please Select Postcards" at bounding box center [1147, 323] width 215 height 32
select select "9b7272e0-d6c8-4c3c-8e97-d3a1bcdab858"
click at [1039, 307] on select "Please Select Postcards" at bounding box center [1147, 323] width 215 height 32
click at [1091, 374] on select "Please Select I will upload files I need a design - $150" at bounding box center [1147, 367] width 215 height 32
select select "upload"
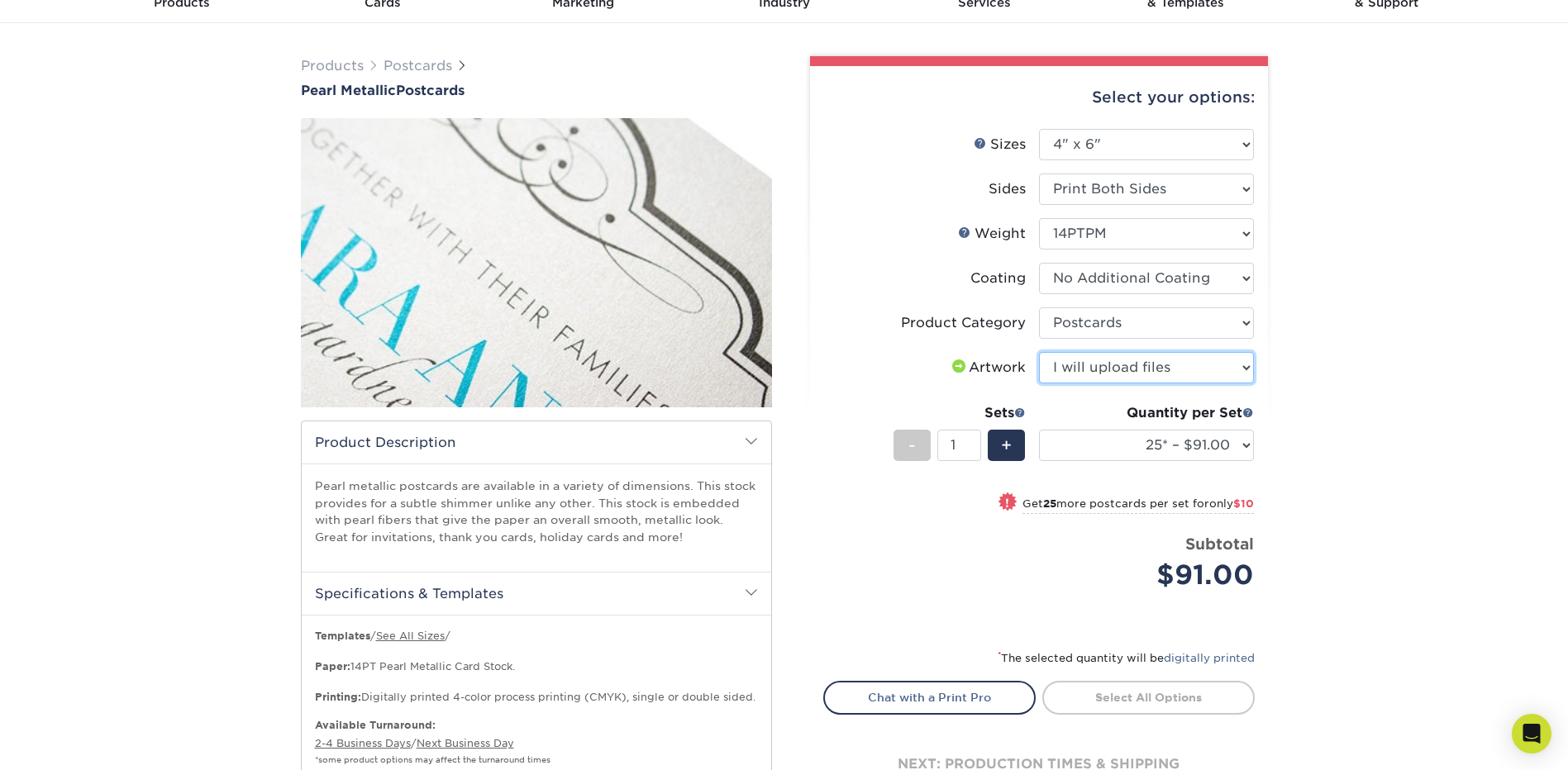
click at [1039, 352] on select "Please Select I will upload files I need a design - $150" at bounding box center [1147, 367] width 215 height 32
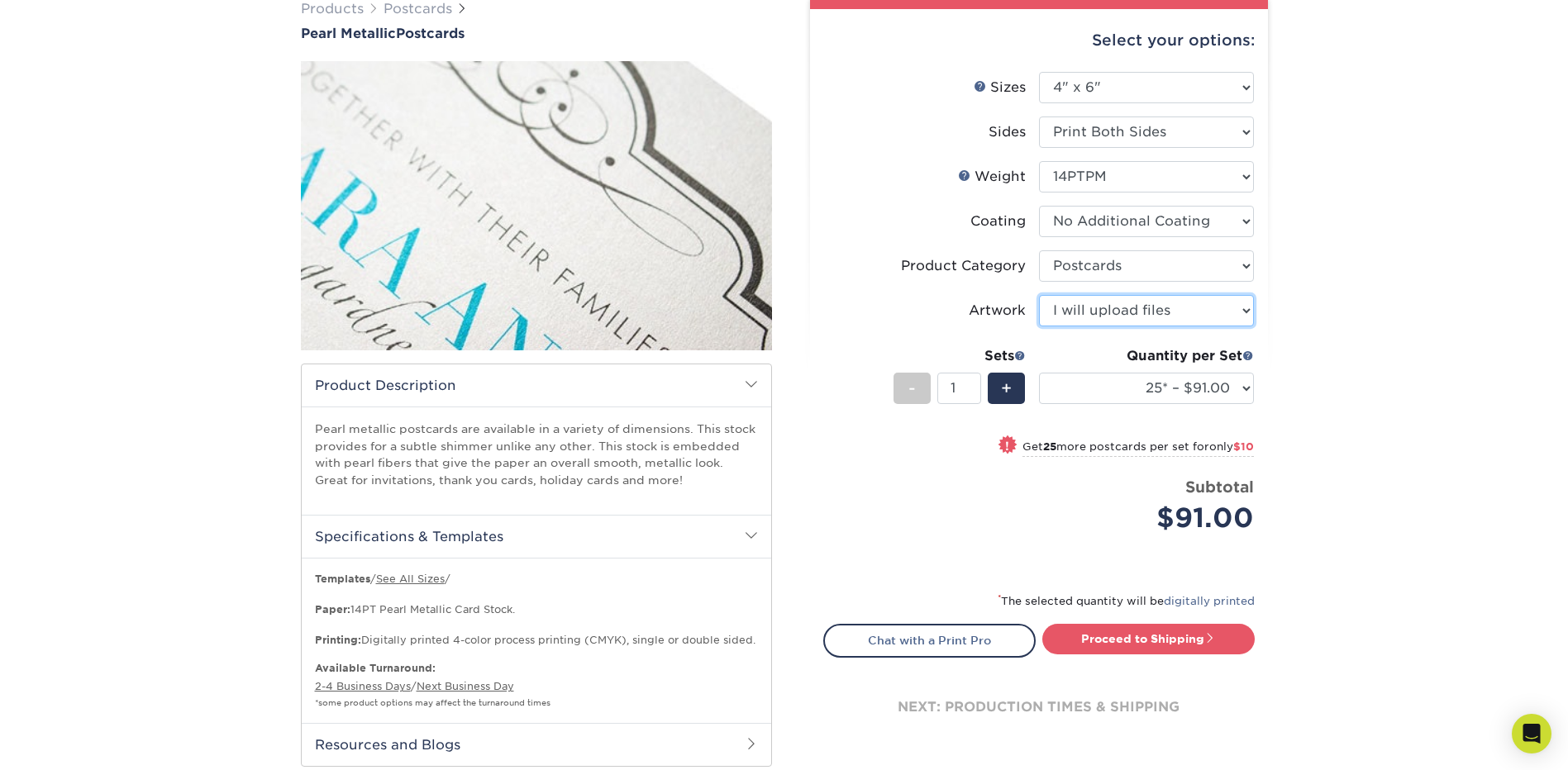
scroll to position [165, 0]
